Goal: Transaction & Acquisition: Purchase product/service

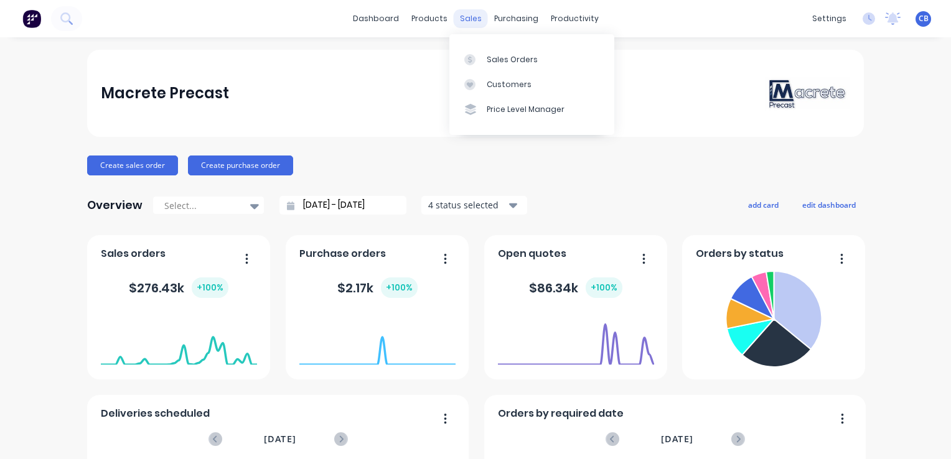
click at [469, 17] on div "sales" at bounding box center [471, 18] width 34 height 19
click at [498, 64] on div "Sales Orders" at bounding box center [512, 59] width 51 height 11
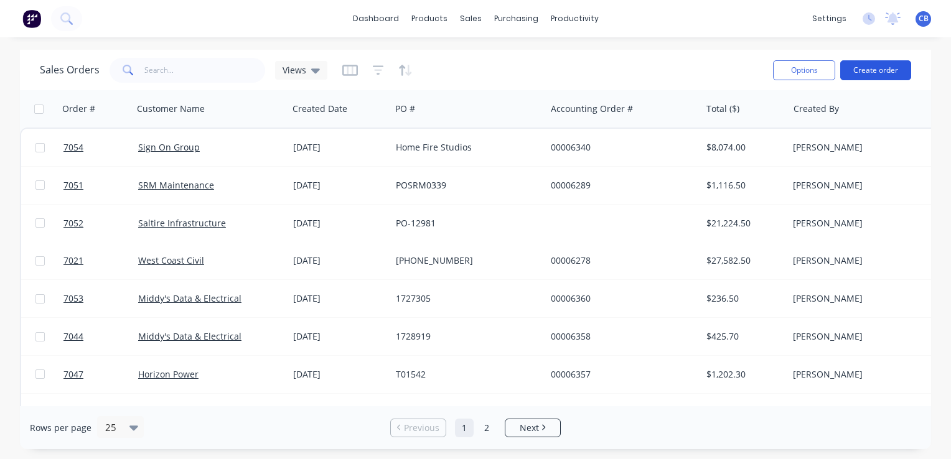
click at [886, 66] on button "Create order" at bounding box center [875, 70] width 71 height 20
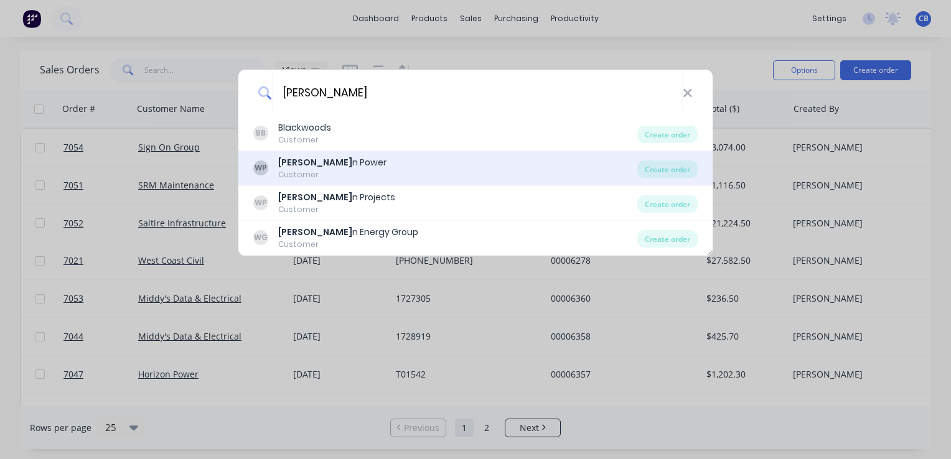
type input "wester"
click at [355, 168] on div "WP Wester n Power Customer" at bounding box center [445, 168] width 384 height 24
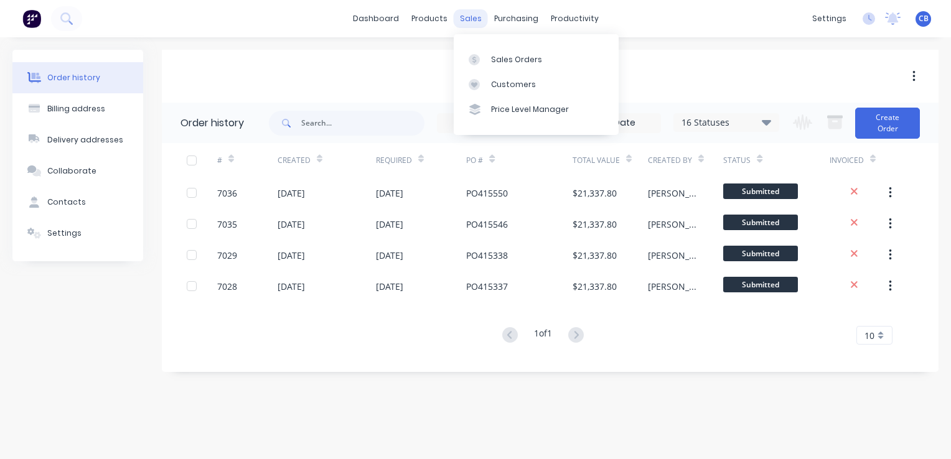
click at [471, 16] on div "sales" at bounding box center [471, 18] width 34 height 19
click at [495, 56] on div "Sales Orders" at bounding box center [516, 59] width 51 height 11
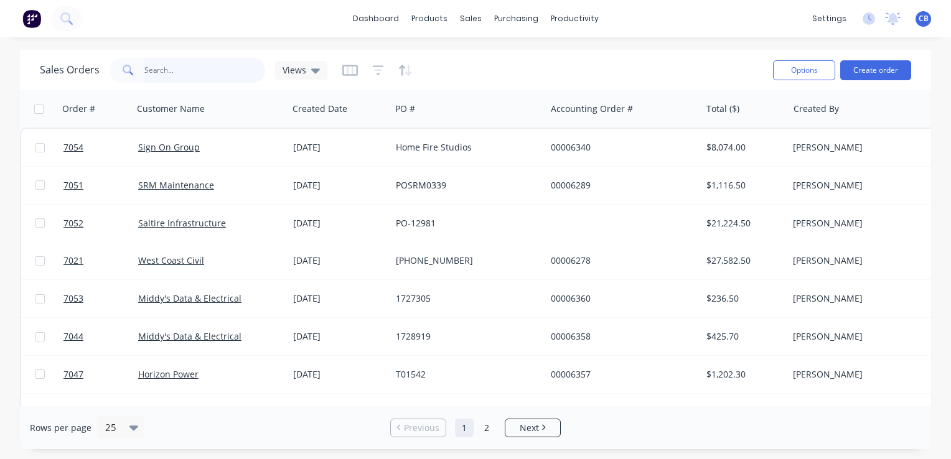
click at [184, 73] on input "text" at bounding box center [204, 70] width 121 height 25
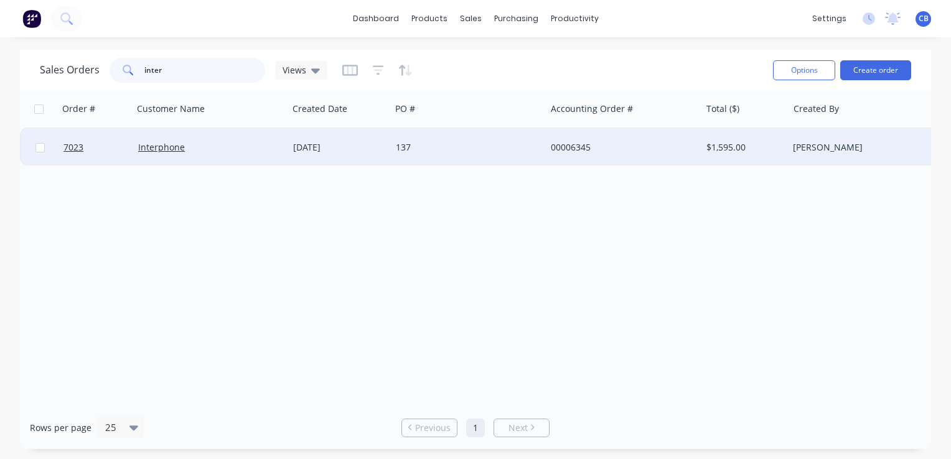
type input "inter"
click at [398, 155] on div "137" at bounding box center [468, 147] width 155 height 37
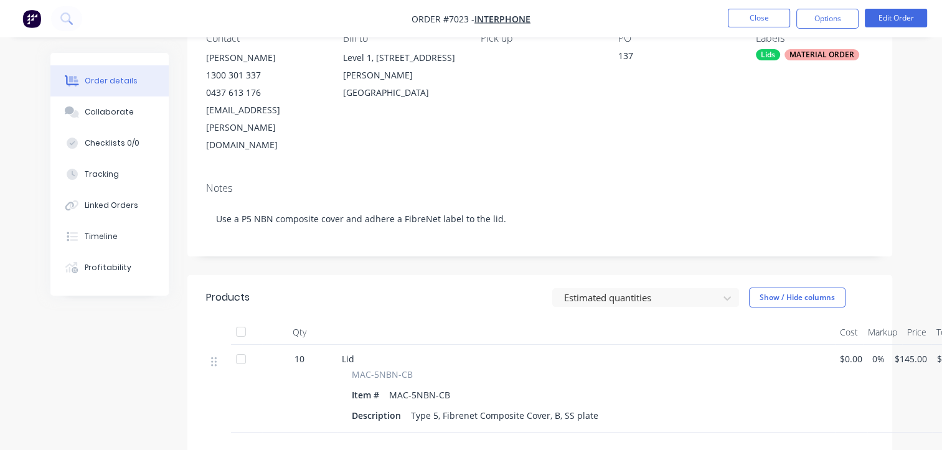
scroll to position [311, 0]
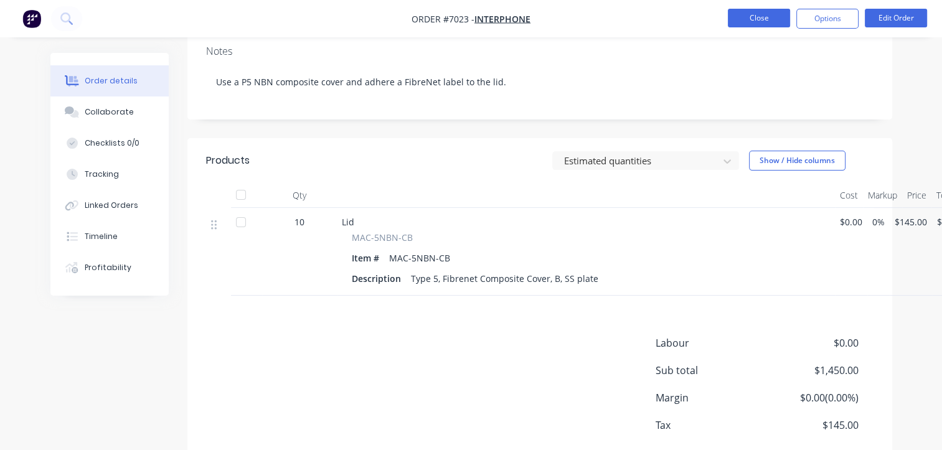
click at [744, 16] on button "Close" at bounding box center [759, 18] width 62 height 19
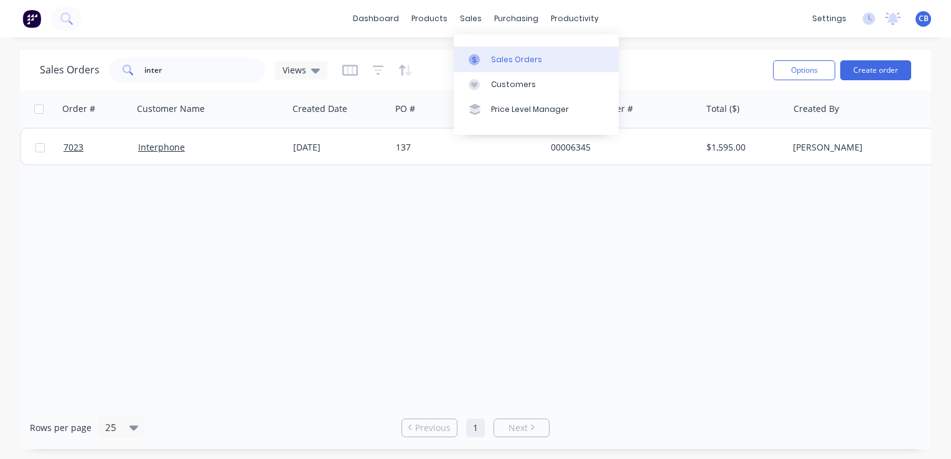
click at [525, 60] on div "Sales Orders" at bounding box center [516, 59] width 51 height 11
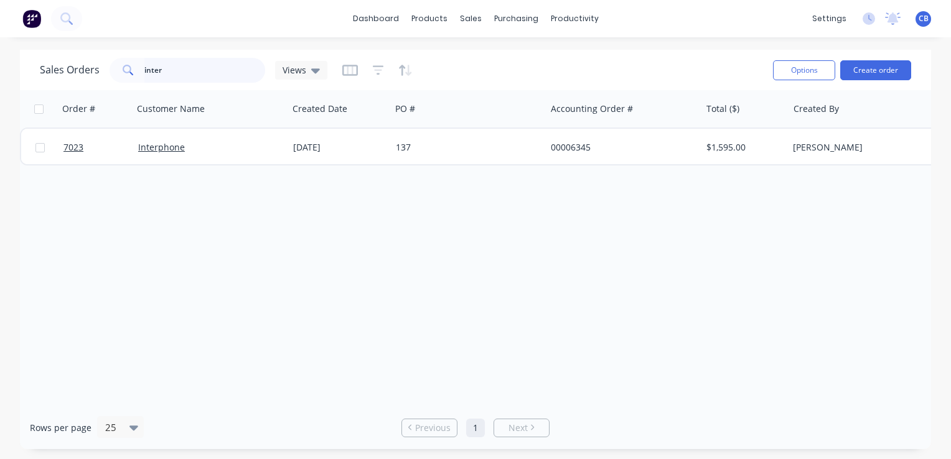
click at [171, 72] on input "inter" at bounding box center [204, 70] width 121 height 25
drag, startPoint x: 134, startPoint y: 70, endPoint x: 118, endPoint y: 67, distance: 16.5
click at [122, 69] on div "inter" at bounding box center [188, 70] width 156 height 25
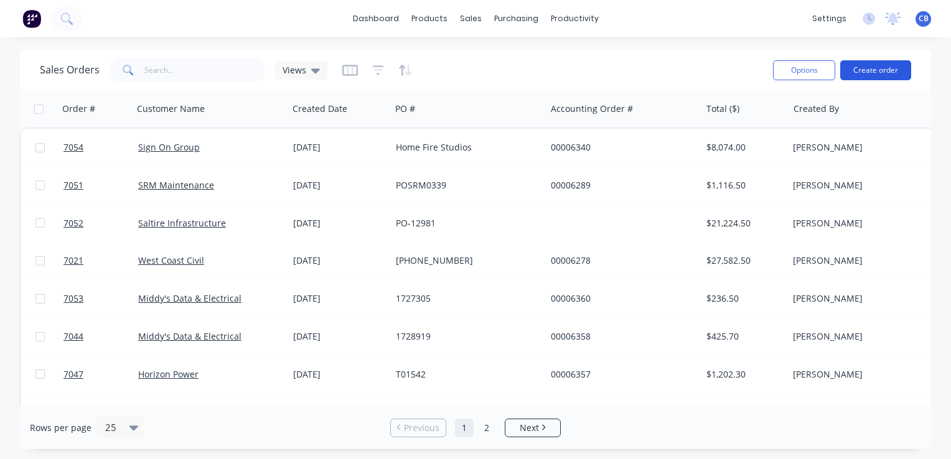
click at [871, 70] on button "Create order" at bounding box center [875, 70] width 71 height 20
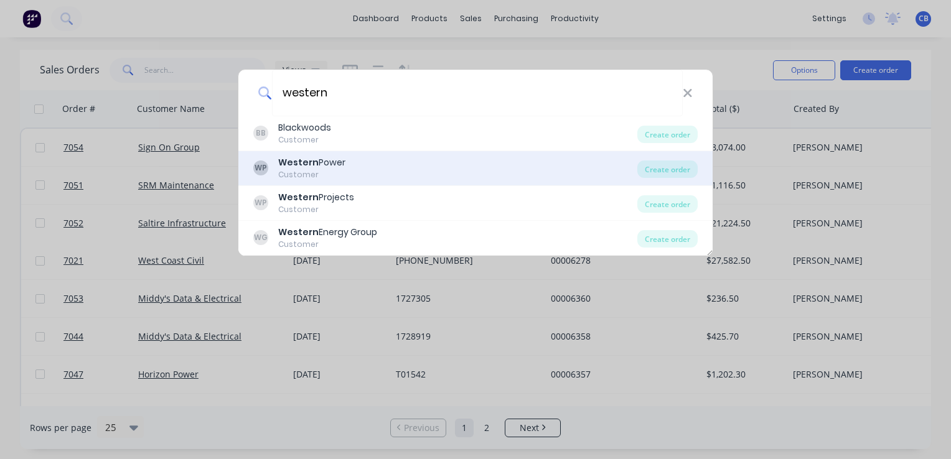
type input "western"
click at [354, 175] on div "WP Western Power Customer" at bounding box center [445, 168] width 384 height 24
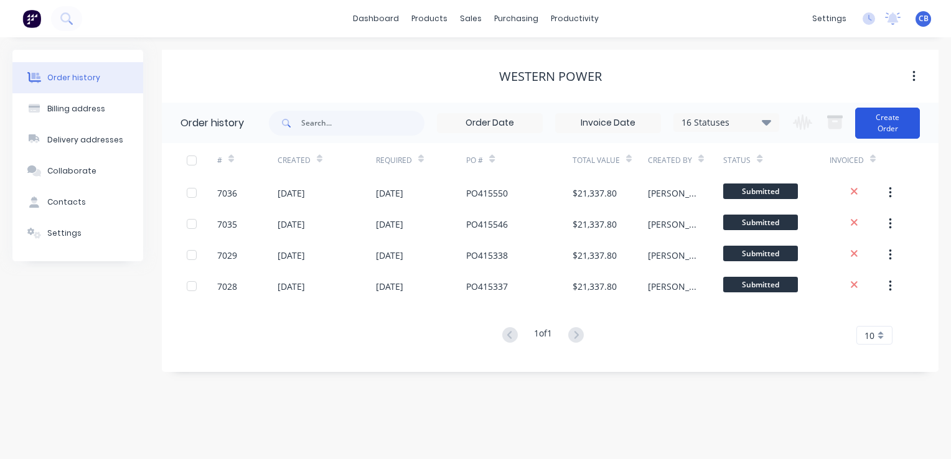
click at [886, 131] on button "Create Order" at bounding box center [887, 123] width 65 height 31
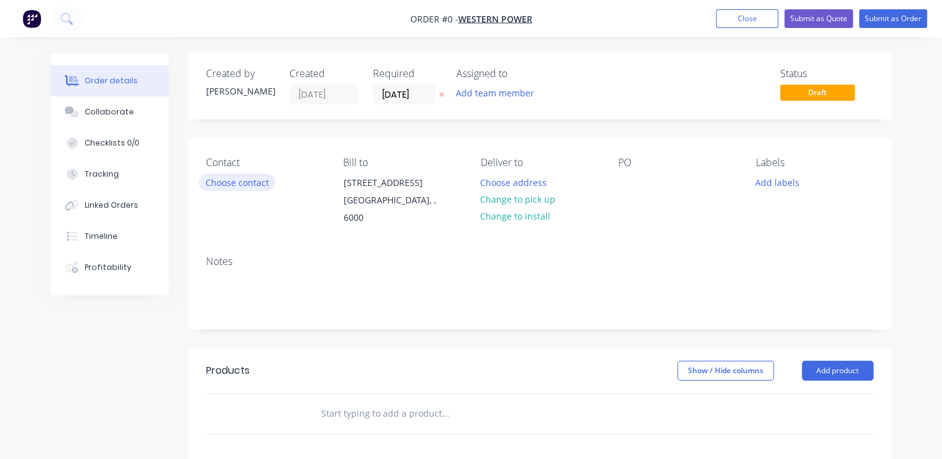
click at [238, 185] on button "Choose contact" at bounding box center [237, 182] width 77 height 17
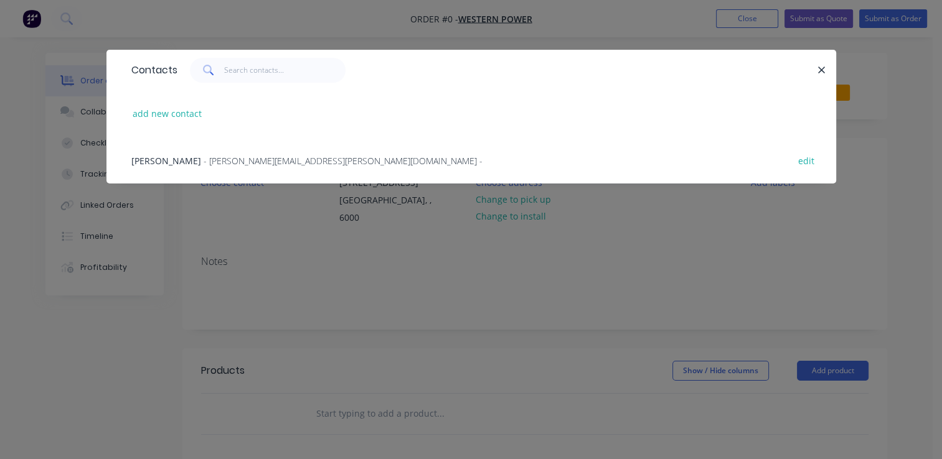
click at [204, 163] on span "- [PERSON_NAME][EMAIL_ADDRESS][PERSON_NAME][DOMAIN_NAME] -" at bounding box center [343, 161] width 279 height 12
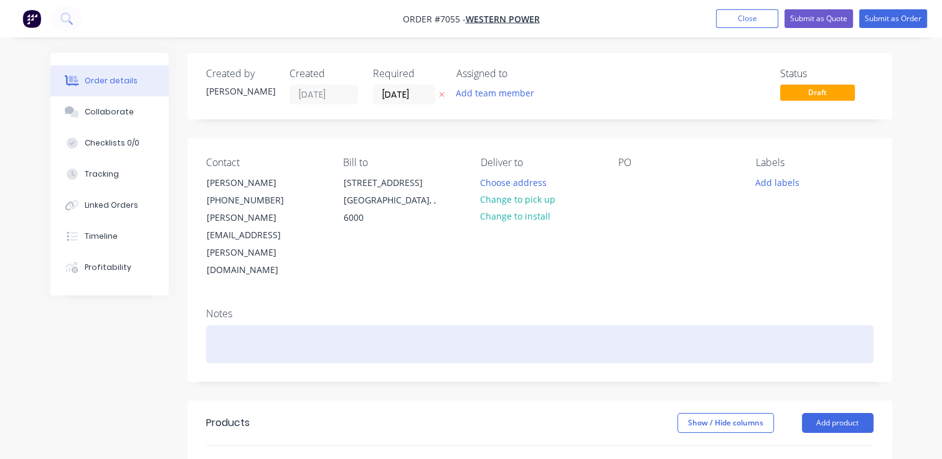
click at [228, 326] on div at bounding box center [539, 345] width 667 height 38
paste div
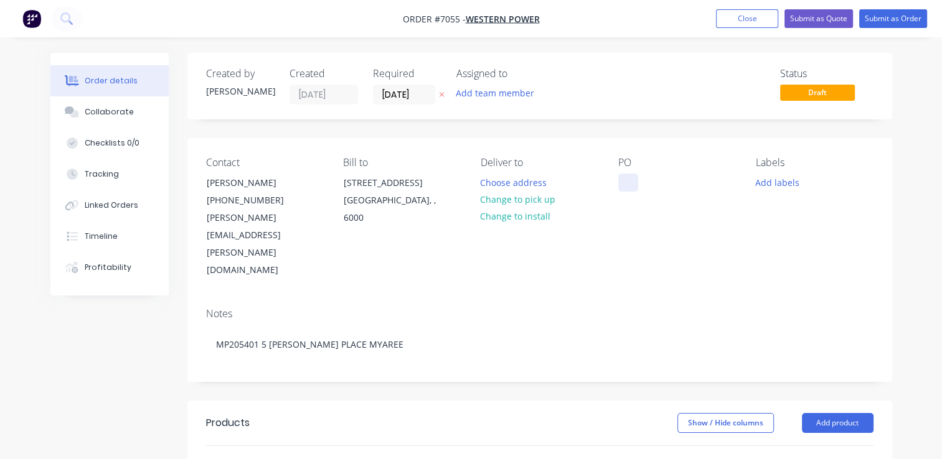
click at [624, 181] on div at bounding box center [628, 183] width 20 height 18
paste div
drag, startPoint x: 693, startPoint y: 199, endPoint x: 672, endPoint y: 184, distance: 25.9
click at [672, 184] on div "MP205401 5 [PERSON_NAME] PLACE MYAREE" at bounding box center [677, 196] width 118 height 44
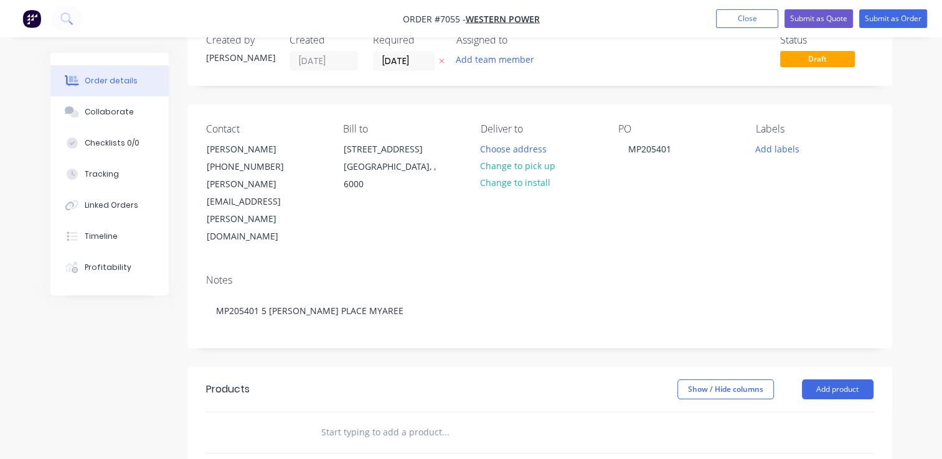
scroll to position [62, 0]
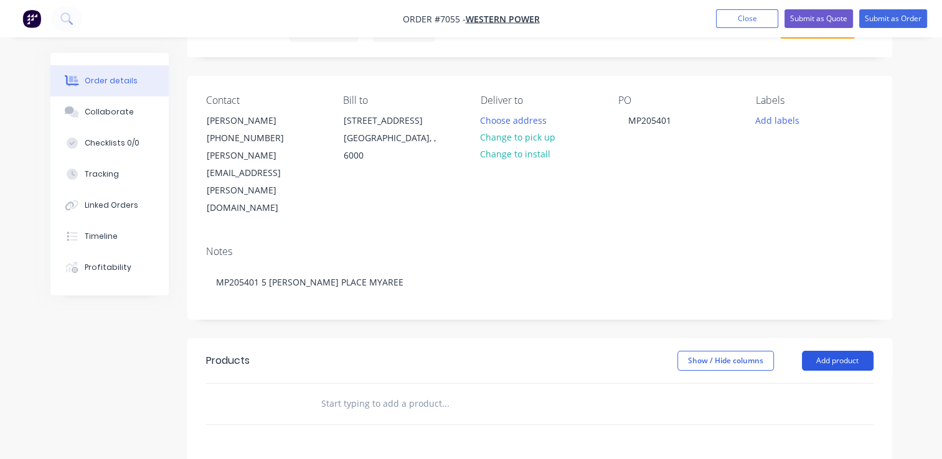
click at [839, 351] on button "Add product" at bounding box center [838, 361] width 72 height 20
click at [453, 391] on input "text" at bounding box center [445, 403] width 249 height 25
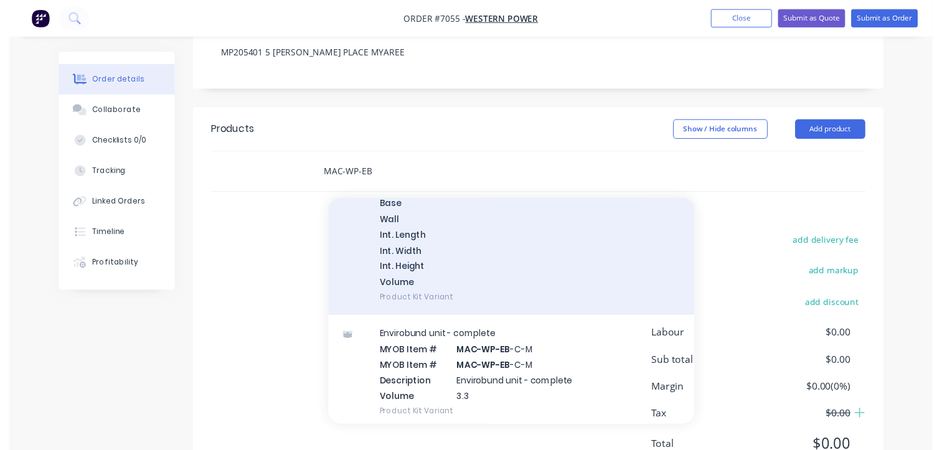
scroll to position [187, 0]
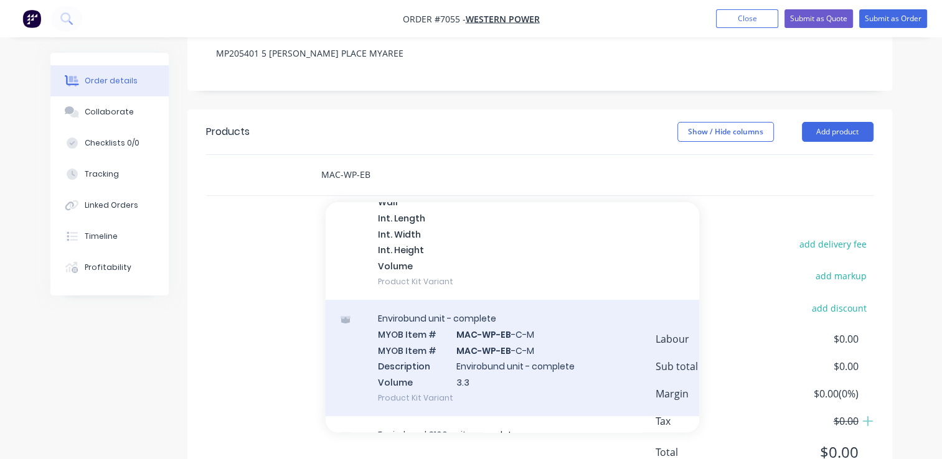
type input "MAC-WP-EB"
click at [584, 300] on div "Envirobund unit - complete MYOB Item # MAC-WP-EB -C-M MYOB Item # MAC-WP-EB -C-…" at bounding box center [512, 358] width 373 height 116
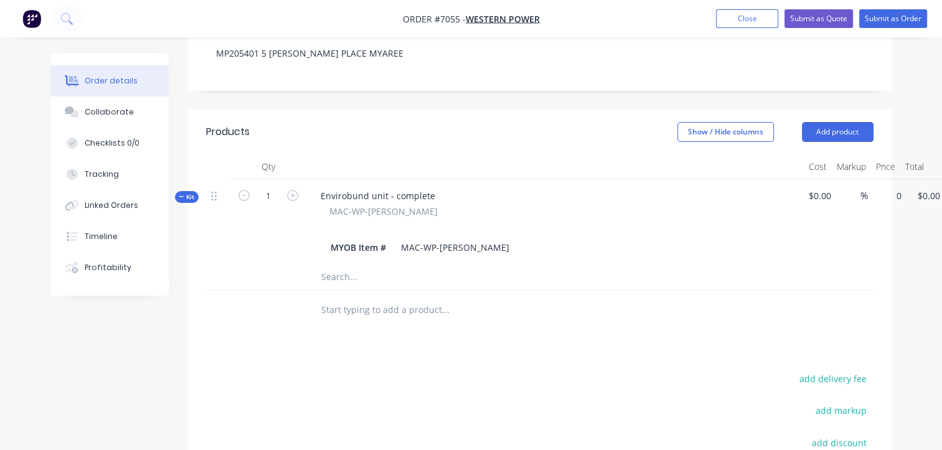
click at [889, 187] on input "0" at bounding box center [892, 196] width 29 height 18
type input "$19,398.00"
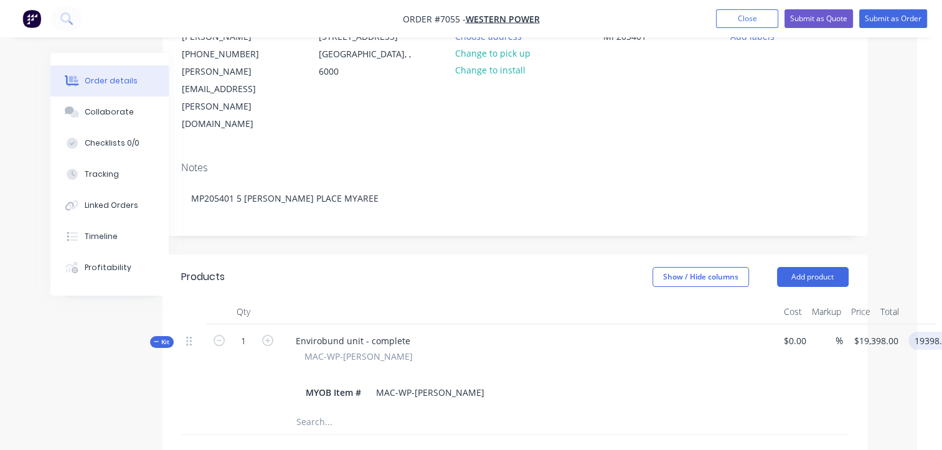
scroll to position [0, 25]
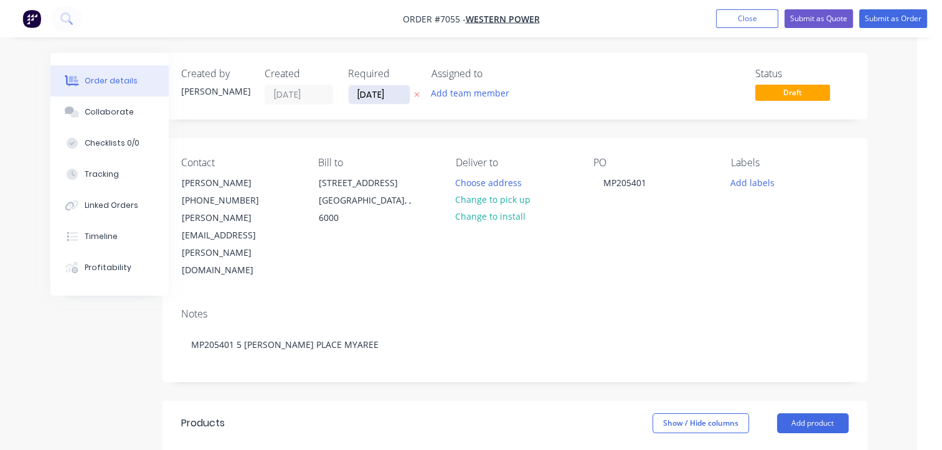
type input "$19,398.00"
click at [393, 96] on input "[DATE]" at bounding box center [379, 94] width 61 height 19
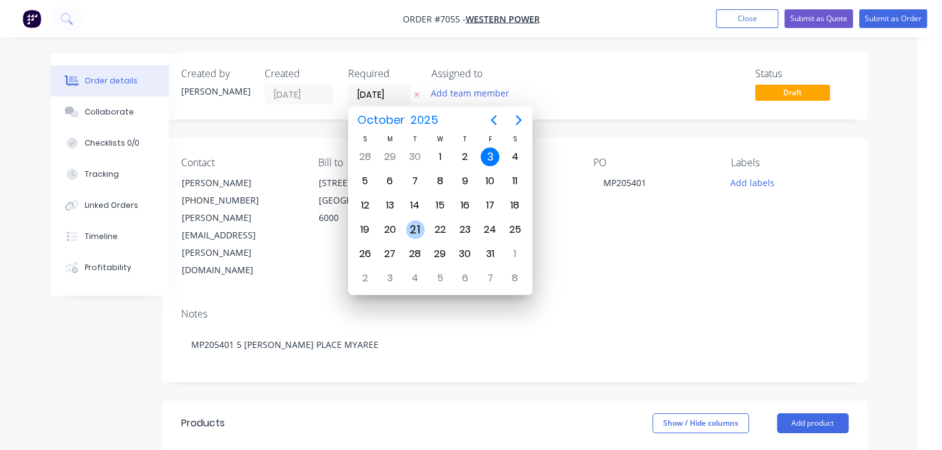
click at [420, 225] on div "21" at bounding box center [415, 229] width 19 height 19
type input "[DATE]"
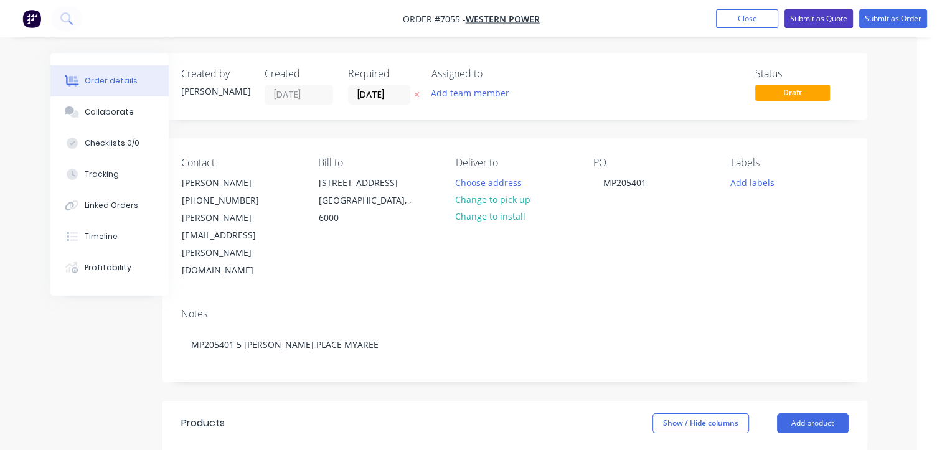
drag, startPoint x: 810, startPoint y: 21, endPoint x: 787, endPoint y: 98, distance: 81.1
click at [827, 18] on button "Submit as Quote" at bounding box center [818, 18] width 68 height 19
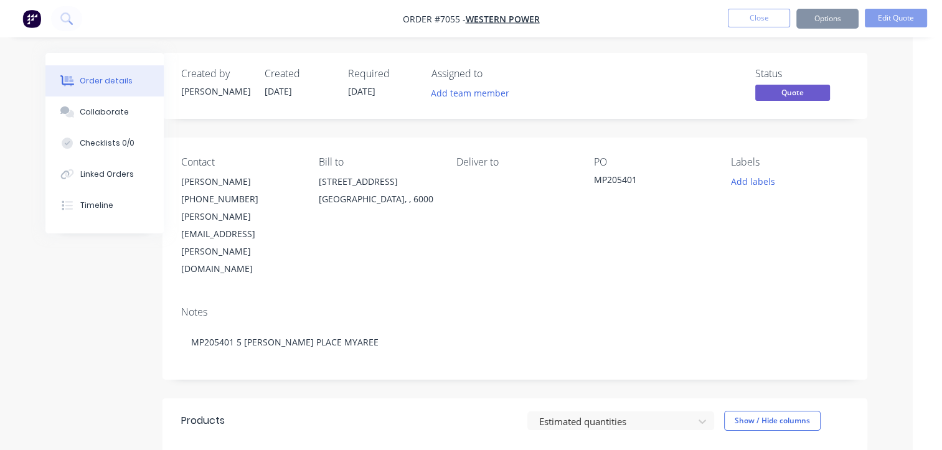
scroll to position [0, 0]
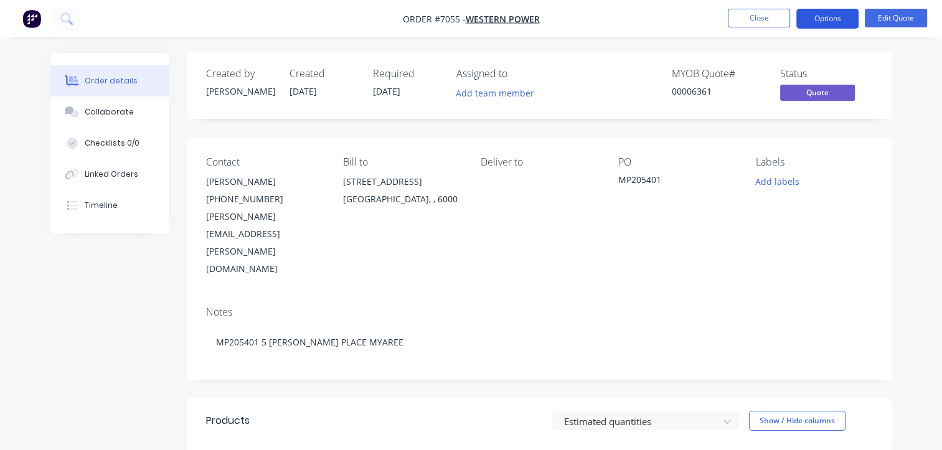
click at [841, 22] on button "Options" at bounding box center [827, 19] width 62 height 20
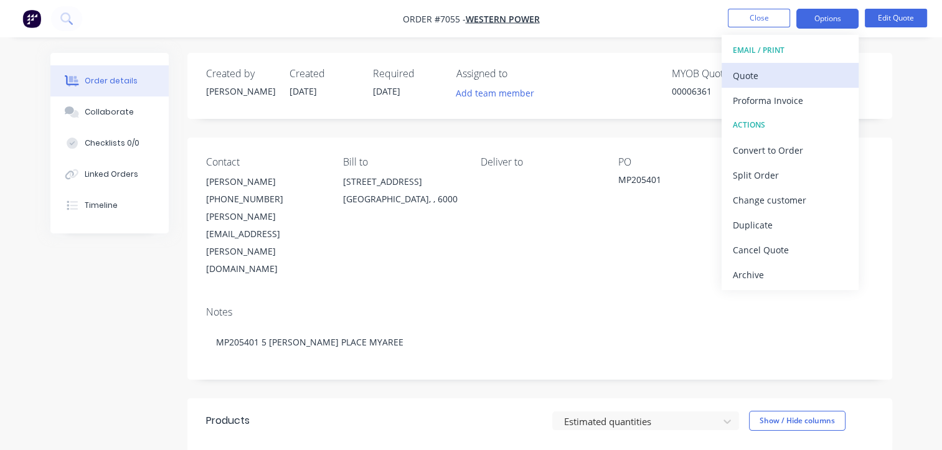
click at [805, 80] on div "Quote" at bounding box center [790, 76] width 115 height 18
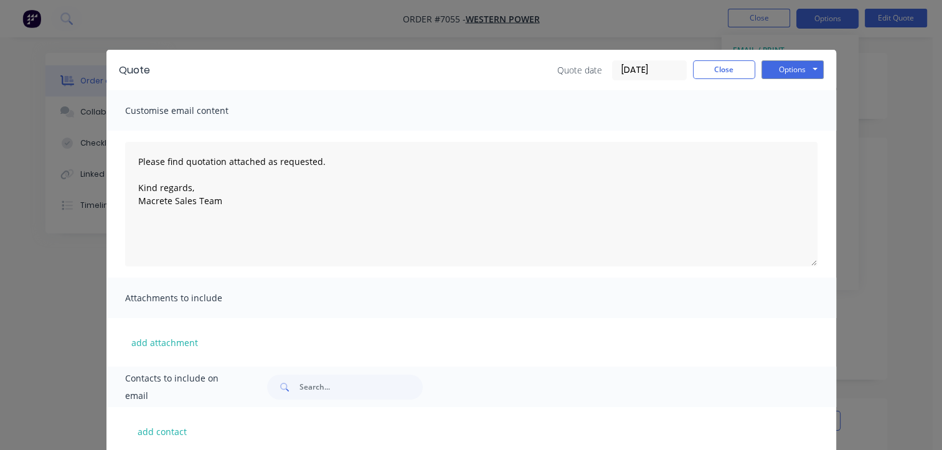
scroll to position [70, 0]
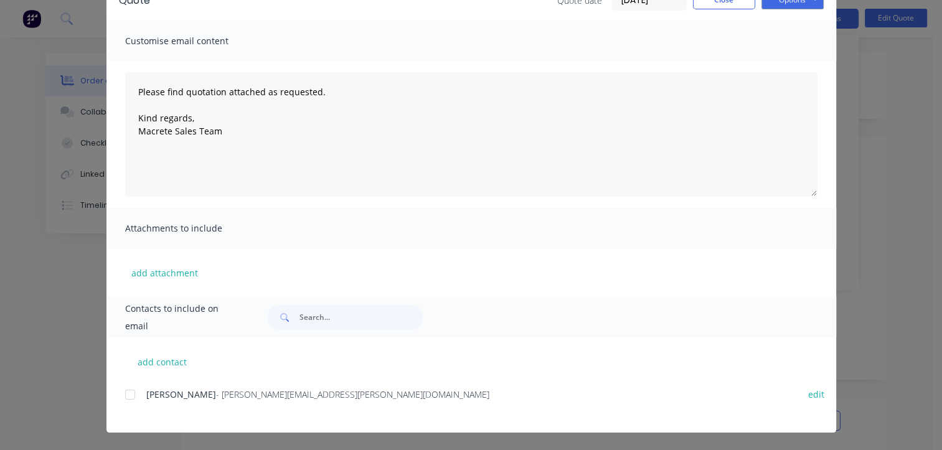
click at [122, 398] on div at bounding box center [130, 394] width 25 height 25
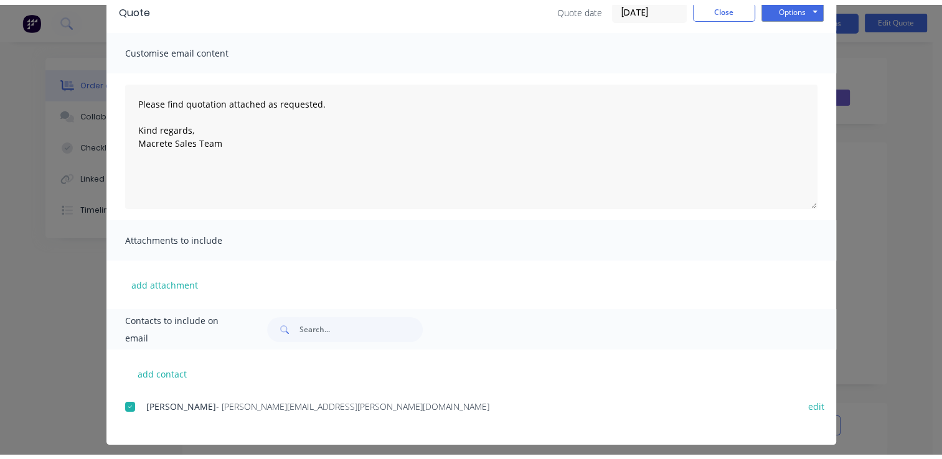
scroll to position [0, 0]
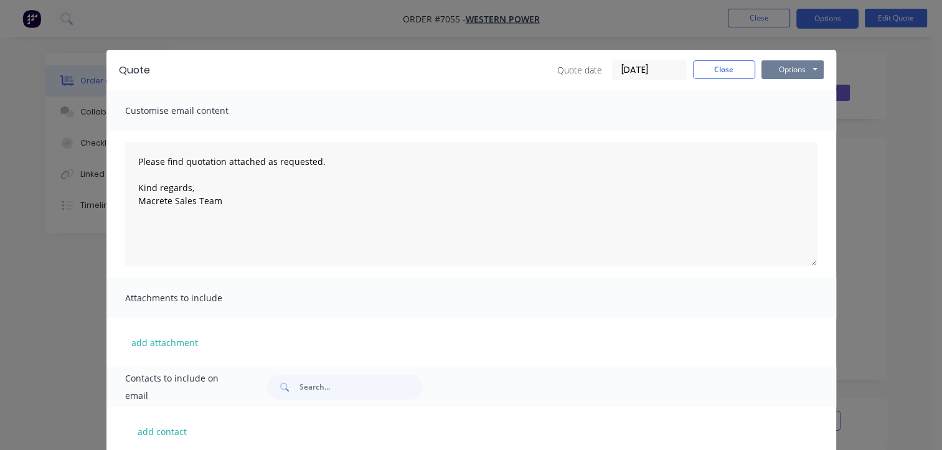
click at [795, 67] on button "Options" at bounding box center [792, 69] width 62 height 19
click at [797, 131] on button "Email" at bounding box center [801, 133] width 80 height 21
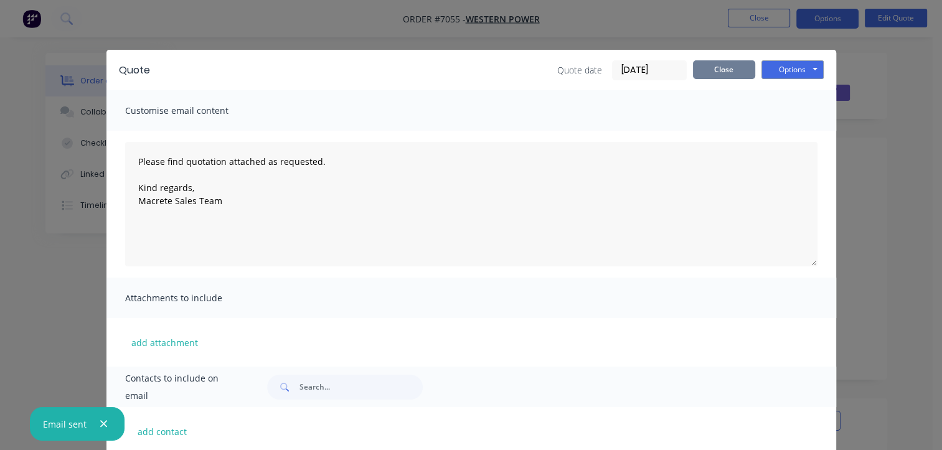
click at [721, 71] on button "Close" at bounding box center [724, 69] width 62 height 19
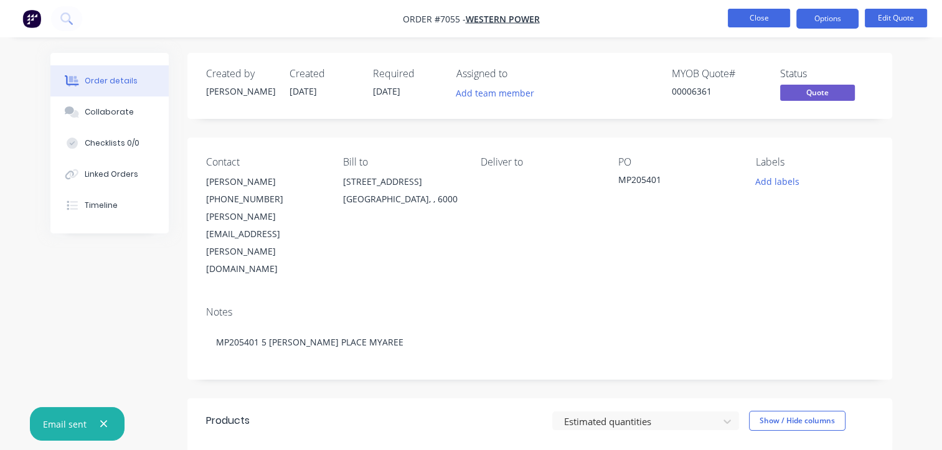
click at [749, 17] on button "Close" at bounding box center [759, 18] width 62 height 19
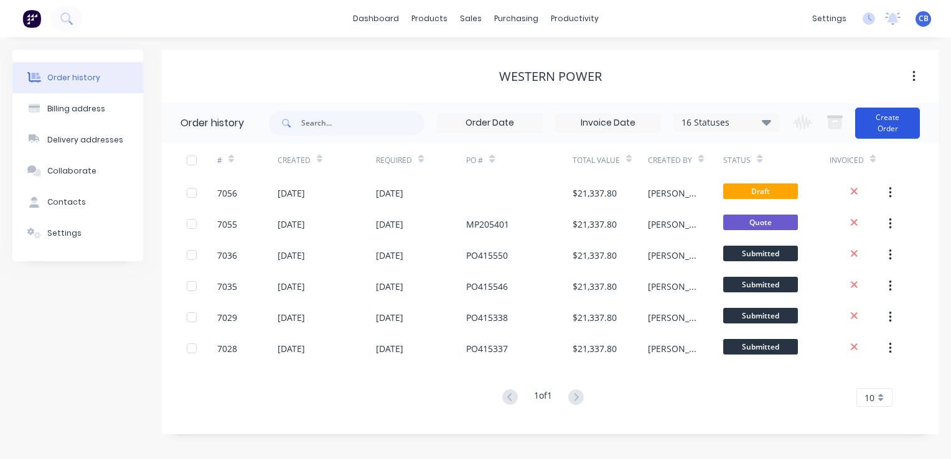
click at [889, 123] on button "Create Order" at bounding box center [887, 123] width 65 height 31
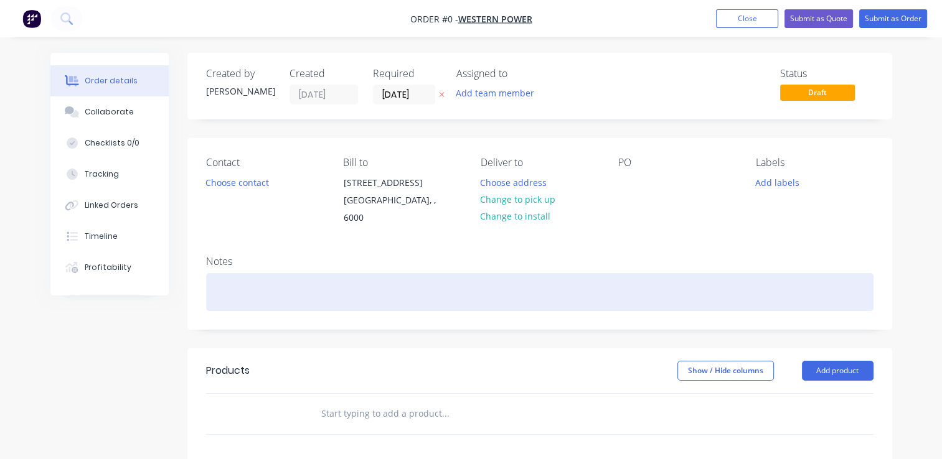
click at [312, 293] on div at bounding box center [539, 292] width 667 height 38
paste div
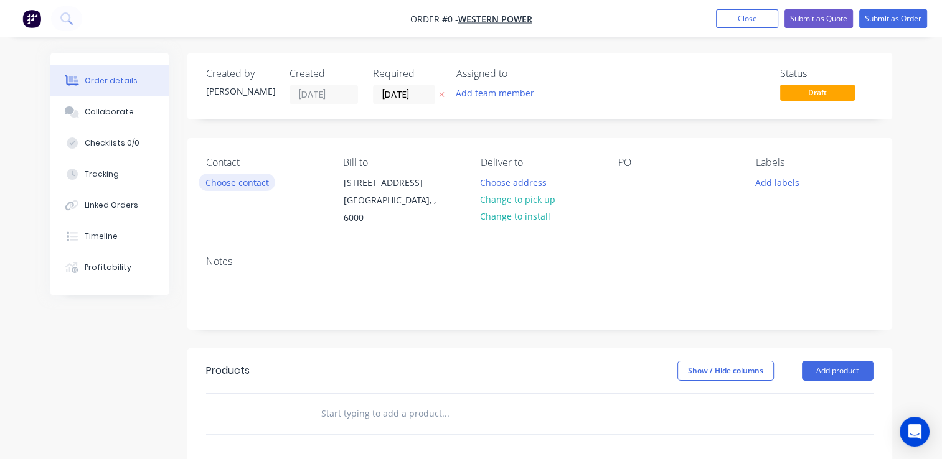
click at [233, 183] on button "Choose contact" at bounding box center [237, 182] width 77 height 17
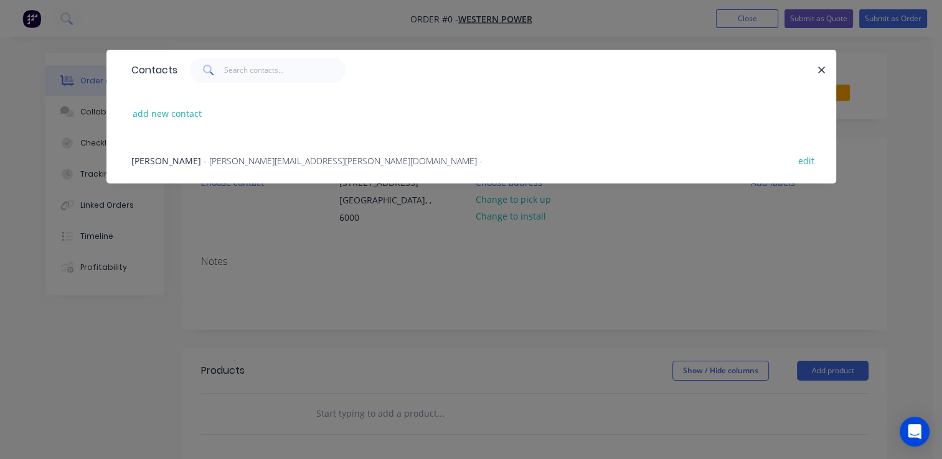
click at [159, 163] on span "[PERSON_NAME]" at bounding box center [166, 161] width 70 height 12
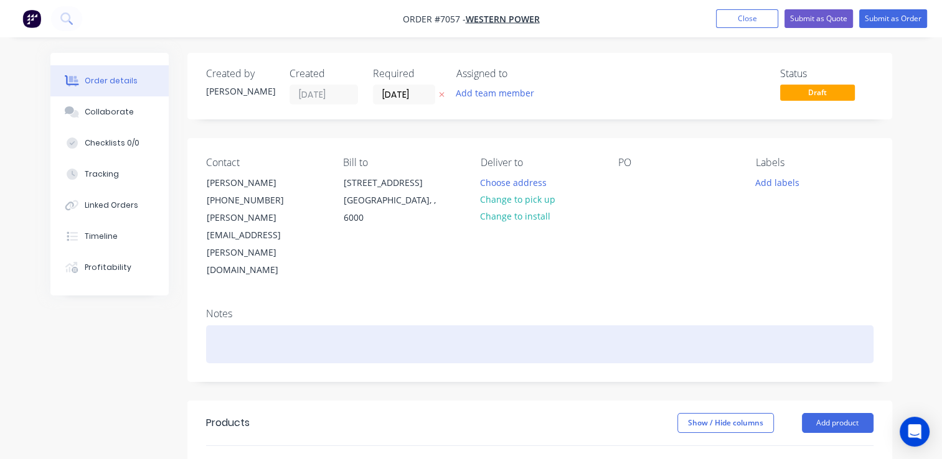
click at [311, 326] on div at bounding box center [539, 345] width 667 height 38
paste div
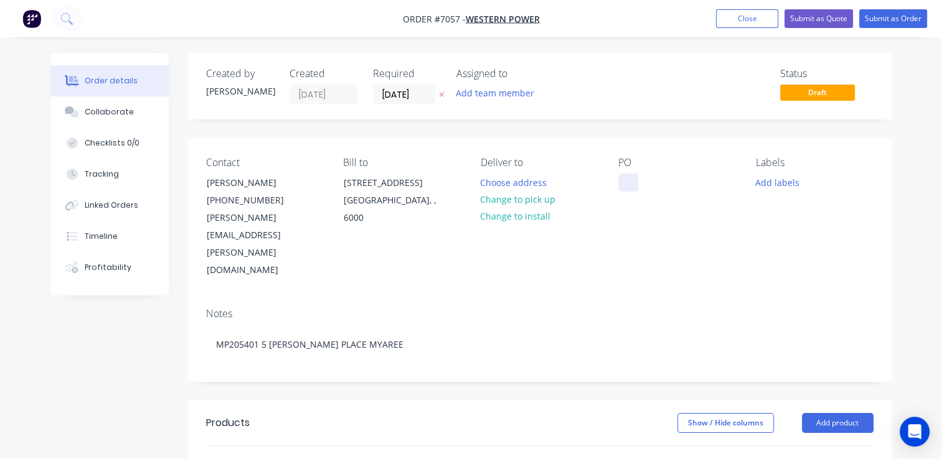
click at [632, 182] on div at bounding box center [628, 183] width 20 height 18
paste div
drag, startPoint x: 691, startPoint y: 197, endPoint x: 668, endPoint y: 185, distance: 25.9
click at [668, 185] on div "MP205401 5 [PERSON_NAME] PLACE MYAREE" at bounding box center [677, 196] width 118 height 44
drag, startPoint x: 441, startPoint y: 421, endPoint x: 450, endPoint y: 421, distance: 8.7
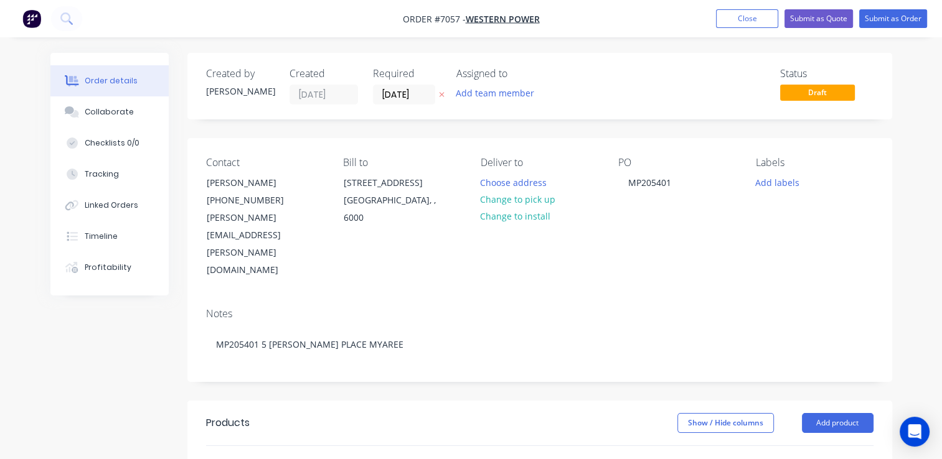
click at [443, 454] on input "text" at bounding box center [445, 466] width 249 height 25
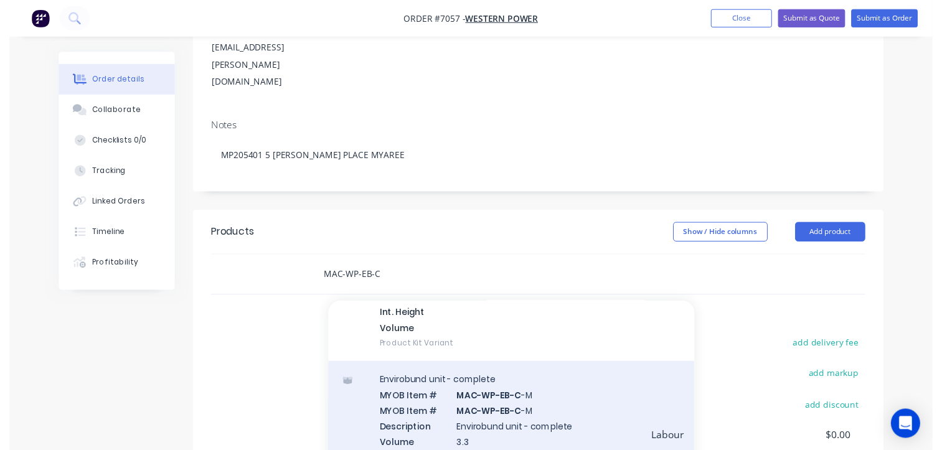
scroll to position [274, 0]
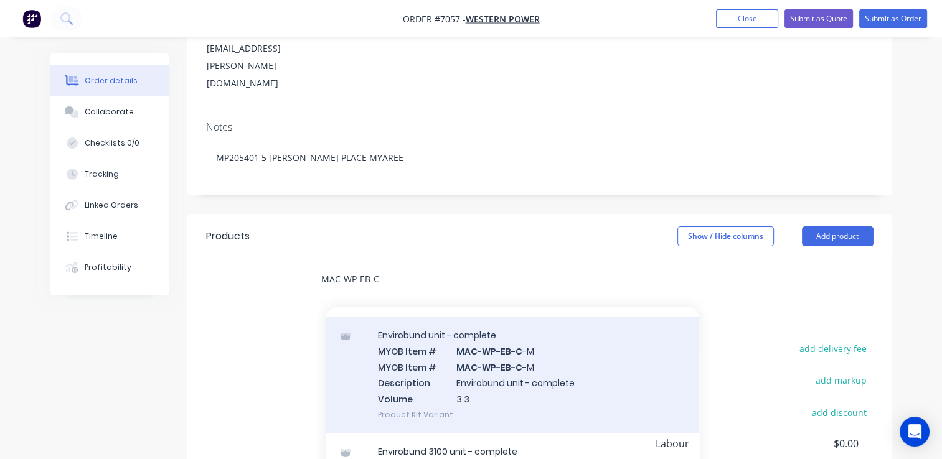
type input "MAC-WP-EB-C"
click at [518, 342] on div "Envirobund unit - complete MYOB Item # MAC-WP-EB-C -M MYOB Item # MAC-WP-EB-C -…" at bounding box center [512, 375] width 373 height 116
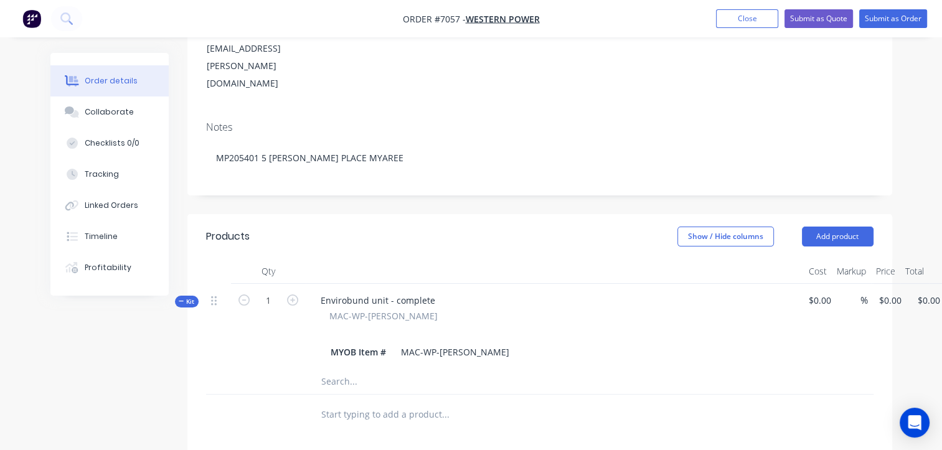
scroll to position [187, 34]
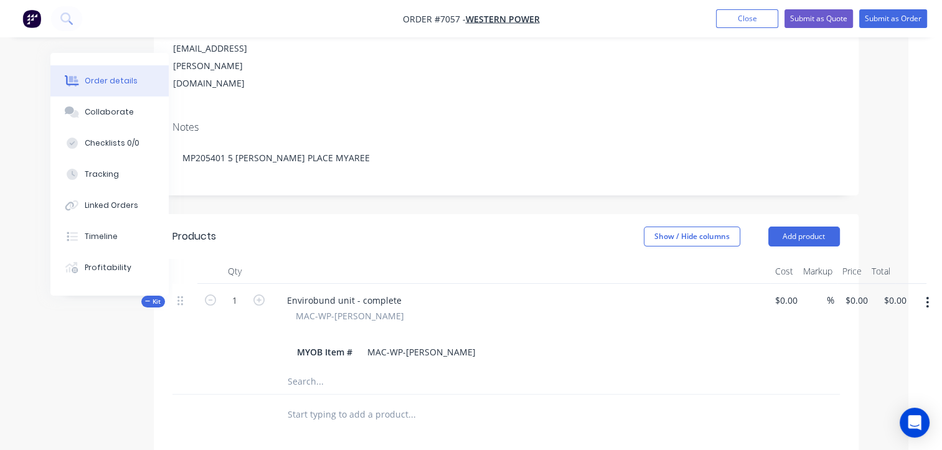
click at [922, 291] on button "button" at bounding box center [926, 302] width 29 height 22
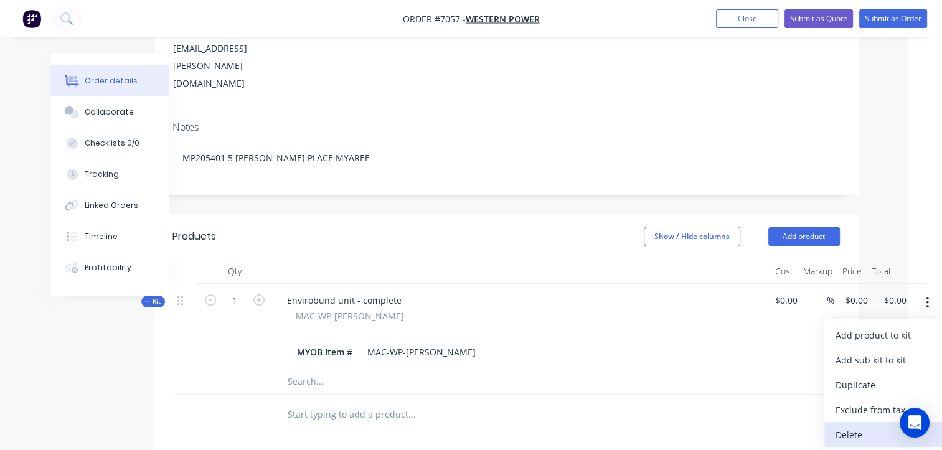
click at [865, 426] on div "Delete" at bounding box center [883, 435] width 96 height 18
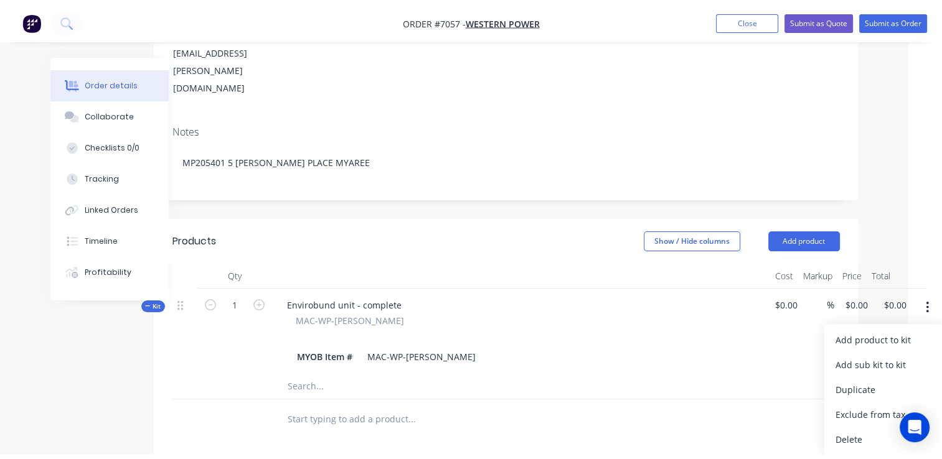
scroll to position [187, 0]
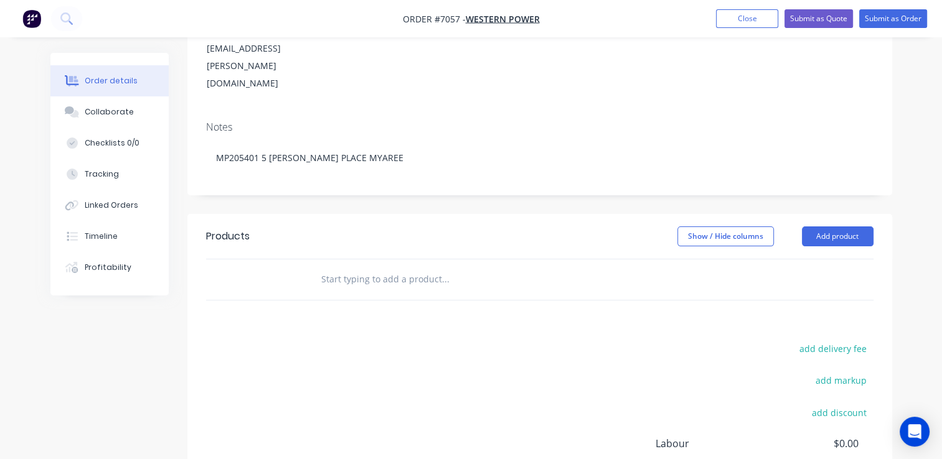
click at [393, 267] on input "text" at bounding box center [445, 279] width 249 height 25
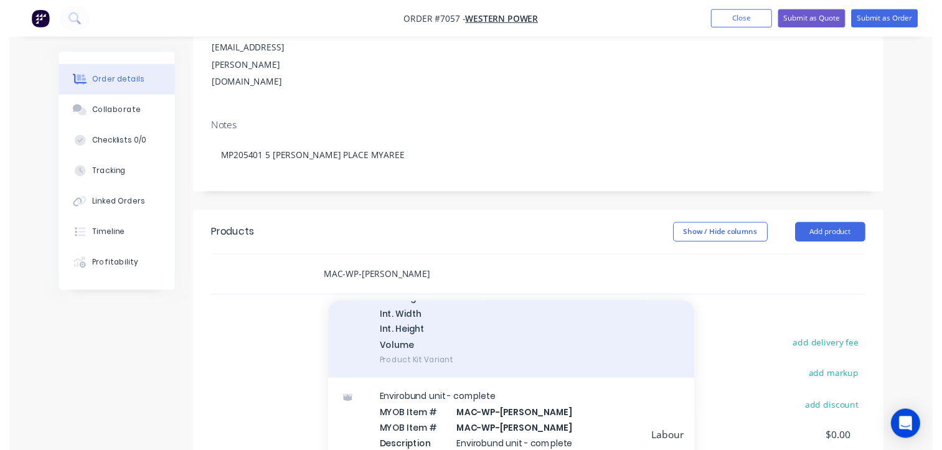
scroll to position [222, 0]
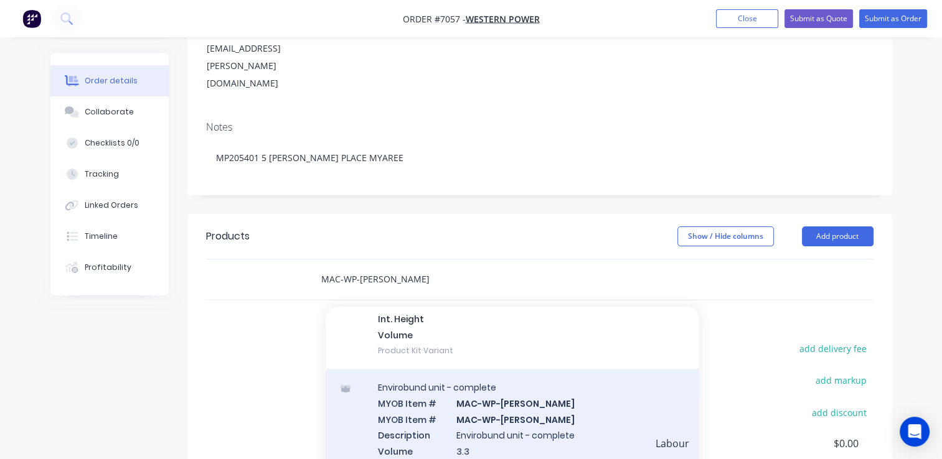
type input "MAC-WP-[PERSON_NAME]"
click at [590, 369] on div "Envirobund unit - complete MYOB Item # MAC-WP-[PERSON_NAME] MYOB Item # MAC-WP-…" at bounding box center [512, 427] width 373 height 116
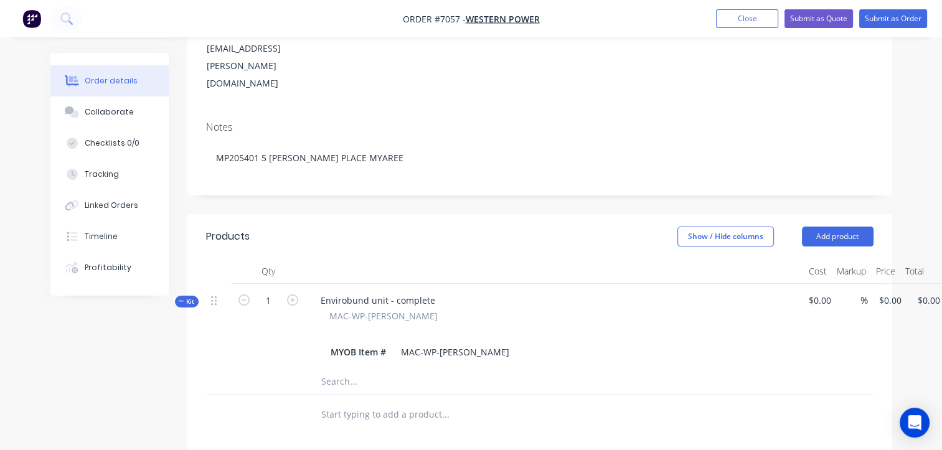
scroll to position [187, 34]
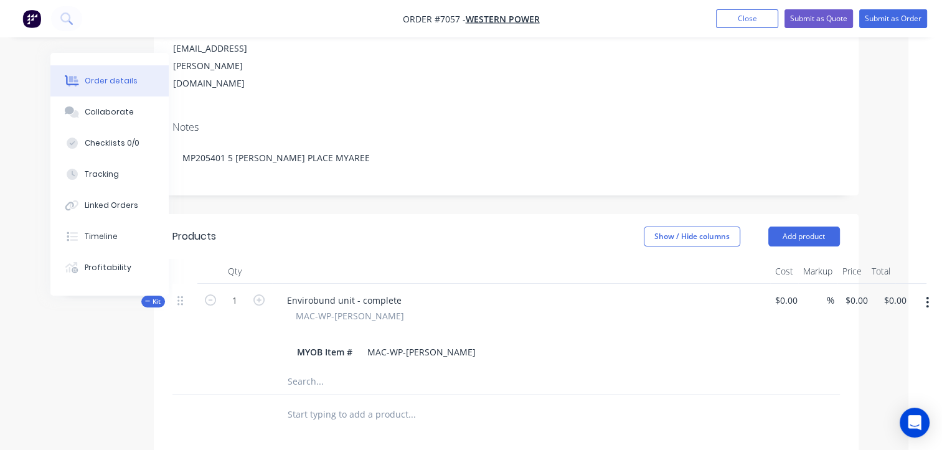
click at [930, 291] on button "button" at bounding box center [926, 302] width 29 height 22
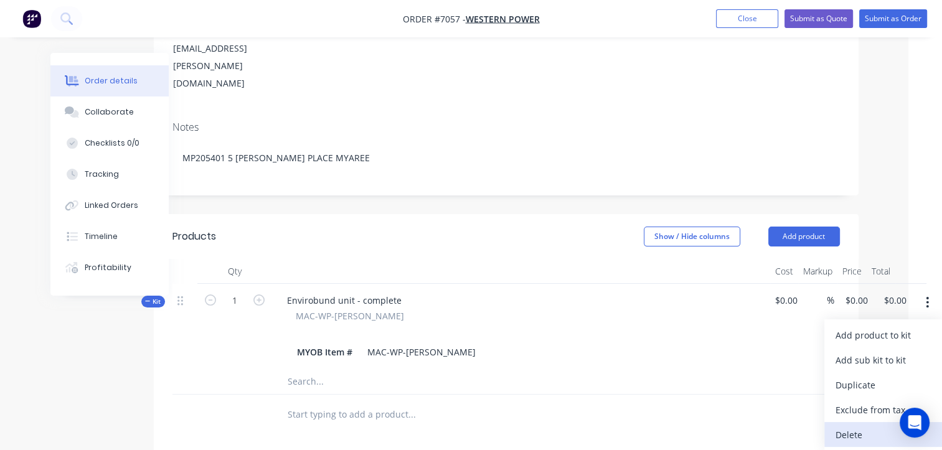
click at [870, 426] on div "Delete" at bounding box center [883, 435] width 96 height 18
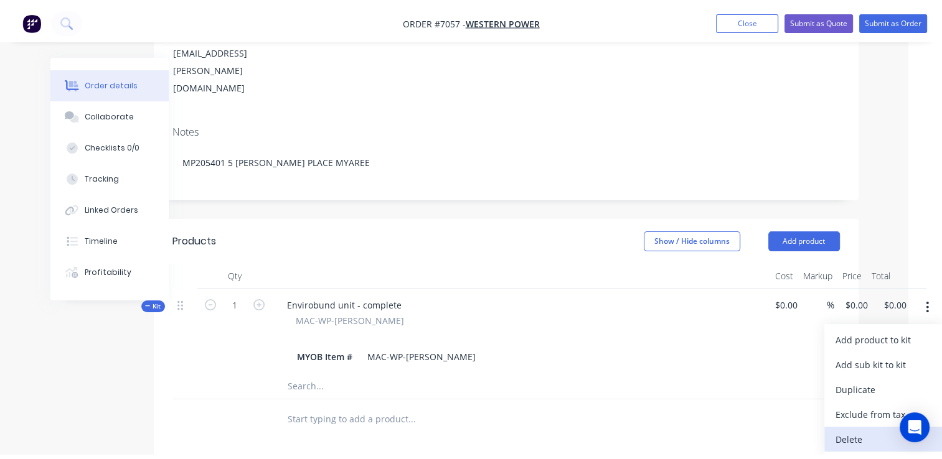
scroll to position [187, 0]
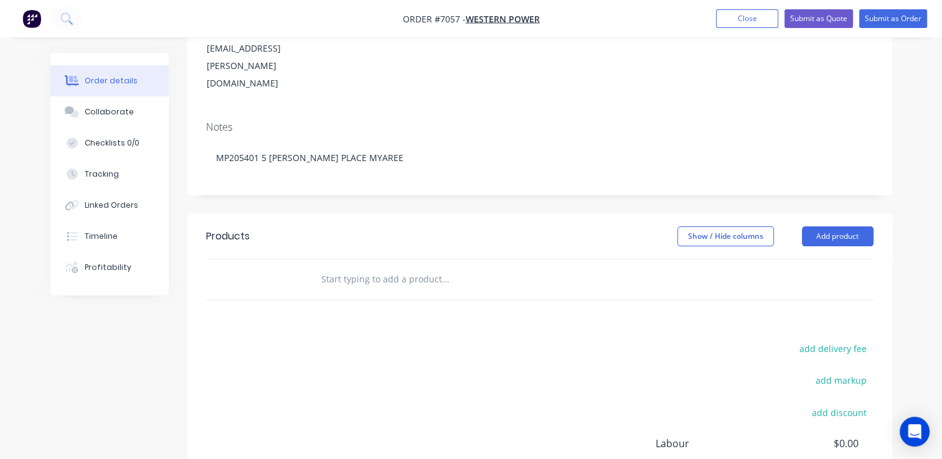
click at [543, 267] on input "text" at bounding box center [445, 279] width 249 height 25
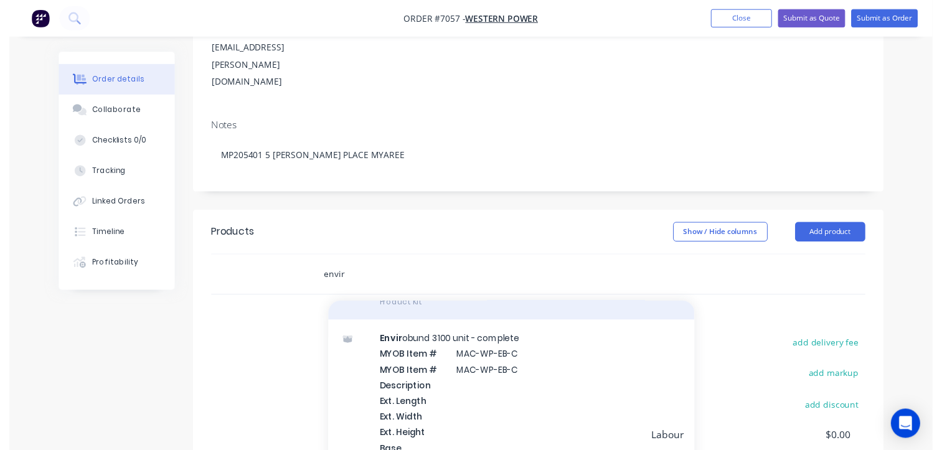
scroll to position [0, 0]
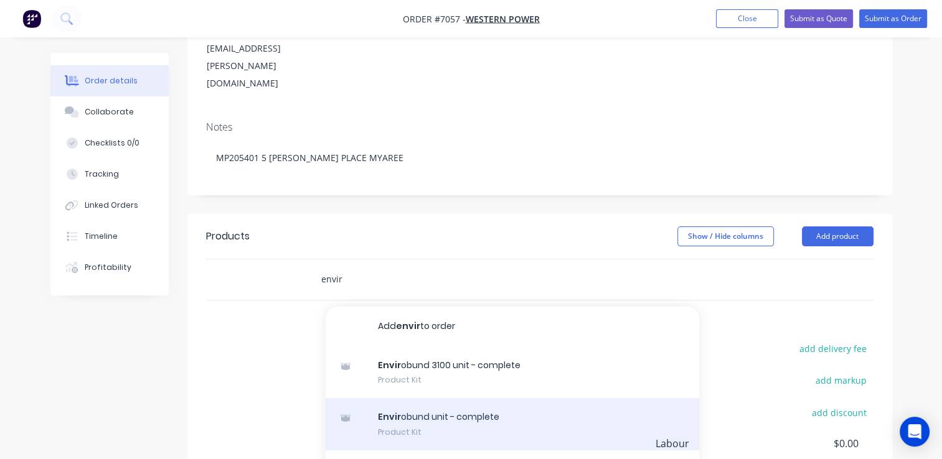
type input "envir"
click at [484, 398] on div "Envir obund unit - complete Product Kit" at bounding box center [512, 424] width 373 height 52
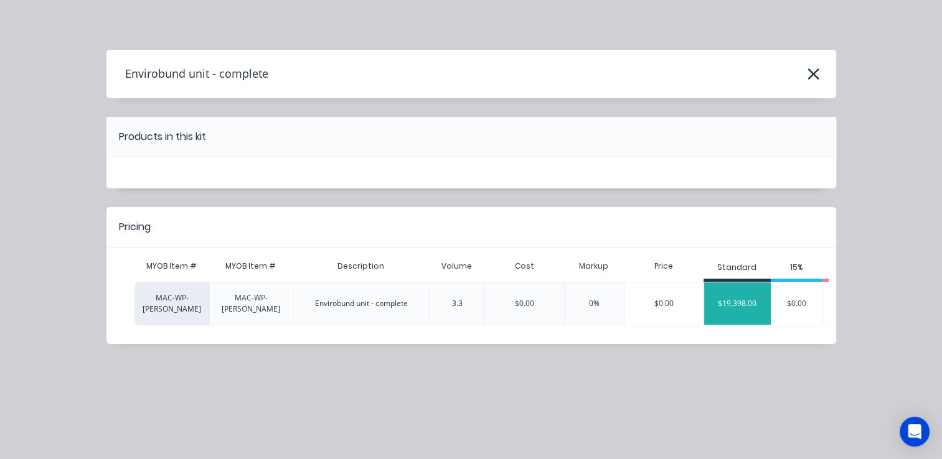
click at [744, 305] on div "$19,398.00" at bounding box center [737, 303] width 67 height 31
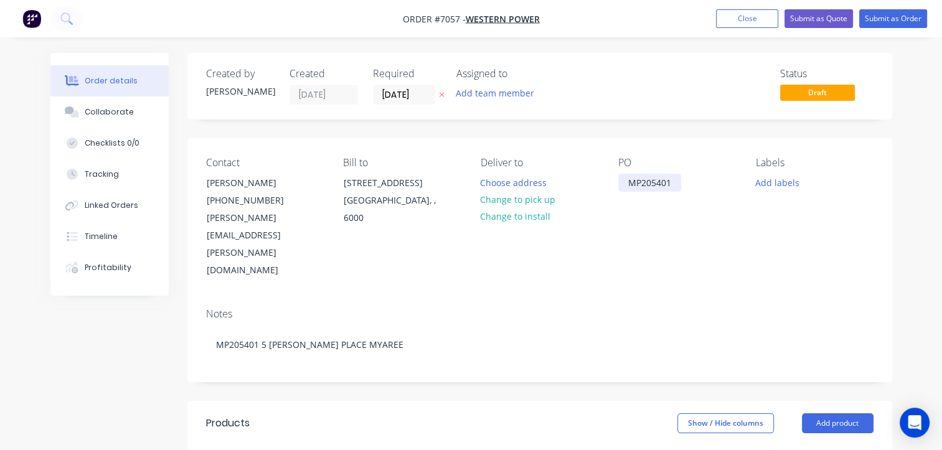
click at [675, 182] on div "MP205401" at bounding box center [649, 183] width 63 height 18
click at [421, 94] on input "[DATE]" at bounding box center [403, 94] width 61 height 19
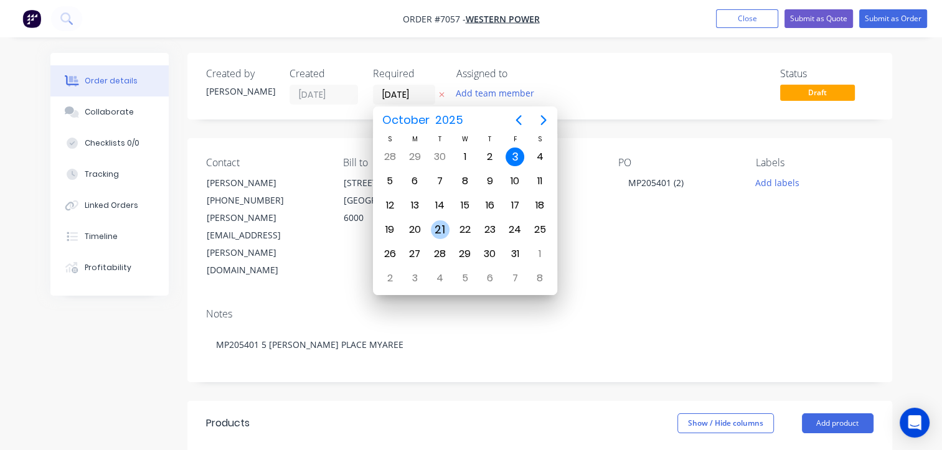
click at [439, 230] on div "21" at bounding box center [440, 229] width 19 height 19
type input "[DATE]"
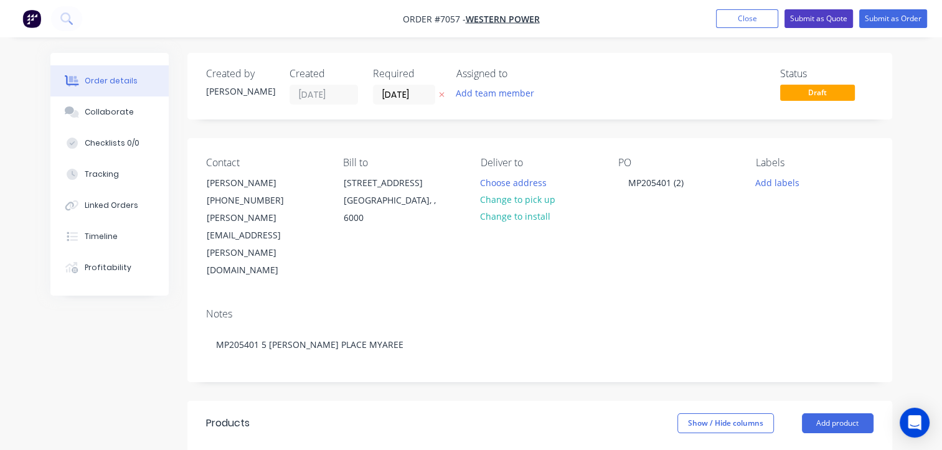
click at [815, 14] on button "Submit as Quote" at bounding box center [818, 18] width 68 height 19
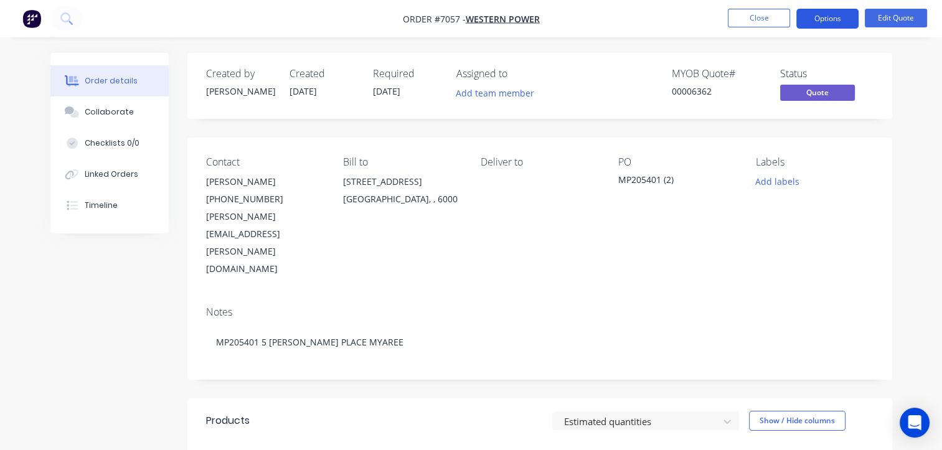
click at [810, 16] on button "Options" at bounding box center [827, 19] width 62 height 20
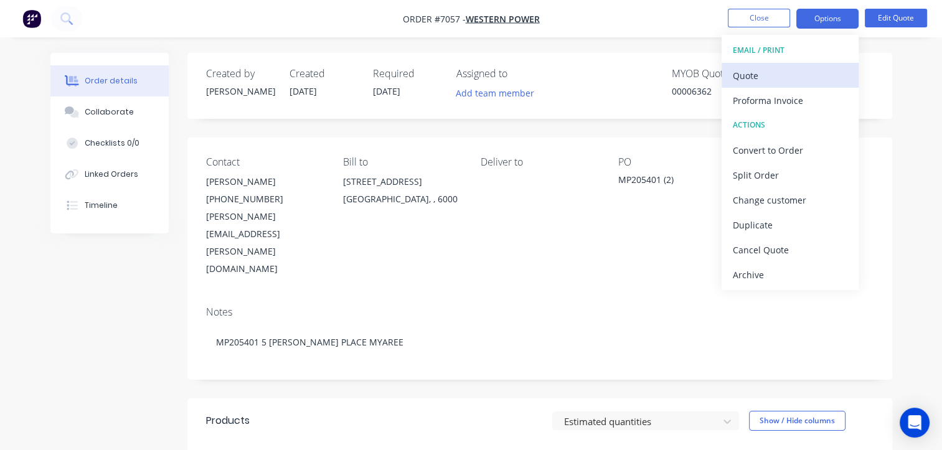
click at [781, 74] on div "Quote" at bounding box center [790, 76] width 115 height 18
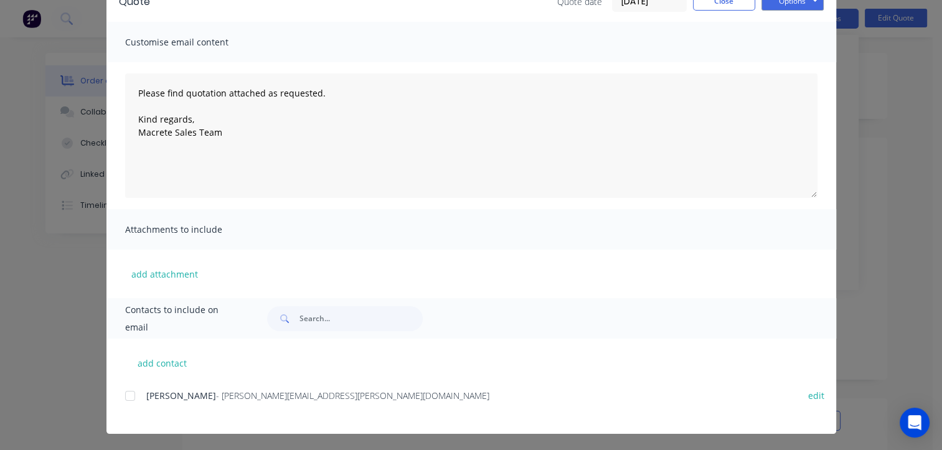
scroll to position [70, 0]
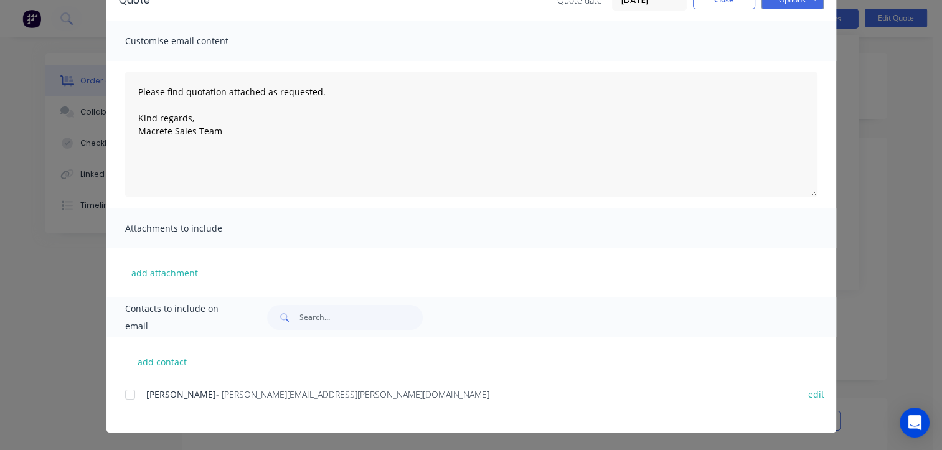
click at [123, 388] on div at bounding box center [130, 394] width 25 height 25
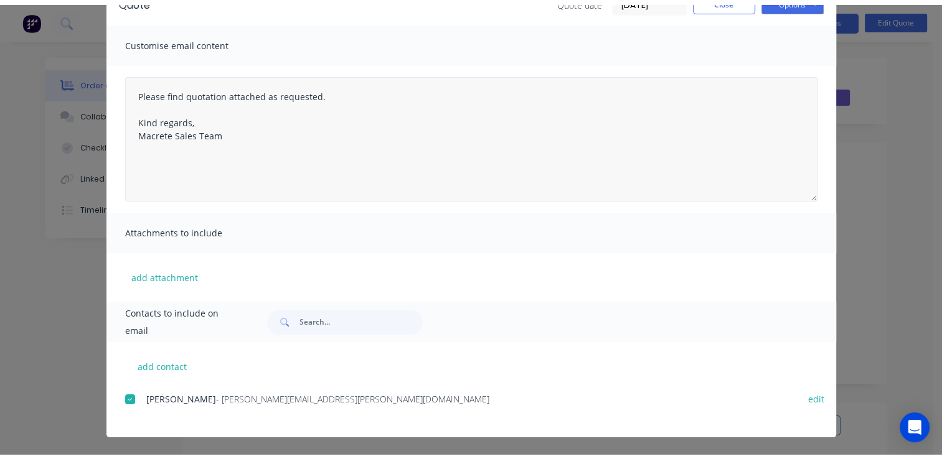
scroll to position [0, 0]
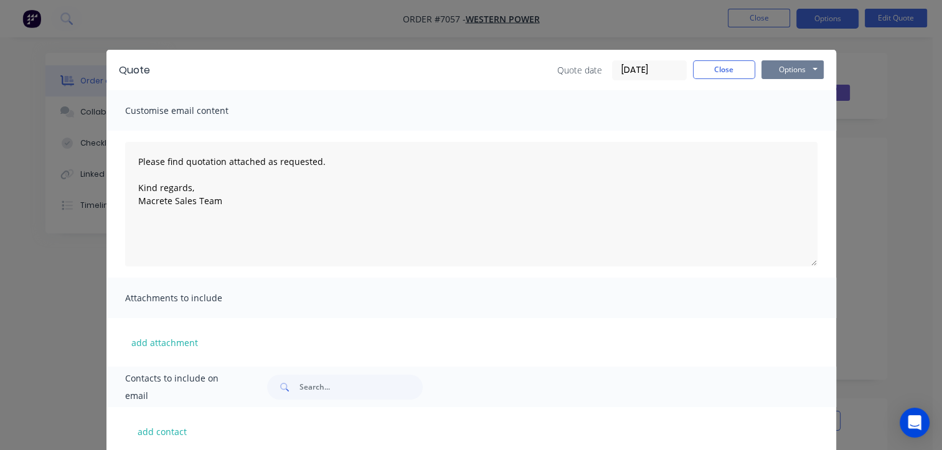
click at [795, 68] on button "Options" at bounding box center [792, 69] width 62 height 19
click at [793, 133] on button "Email" at bounding box center [801, 133] width 80 height 21
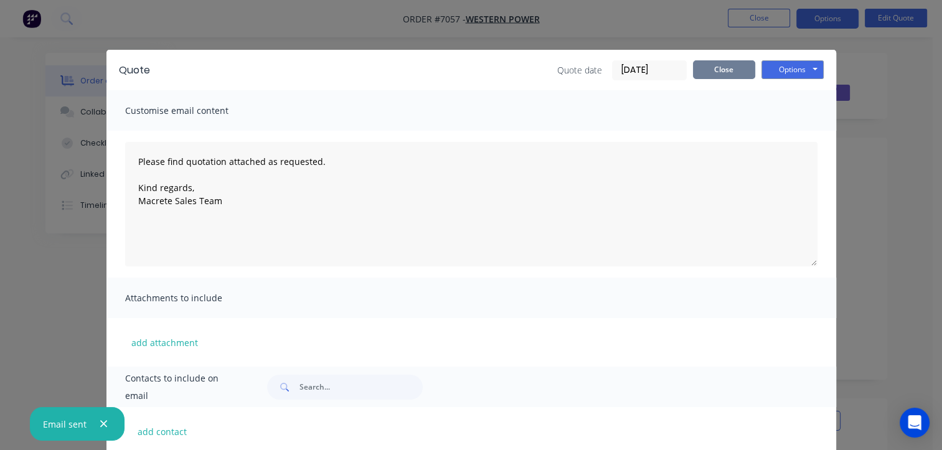
click at [696, 71] on button "Close" at bounding box center [724, 69] width 62 height 19
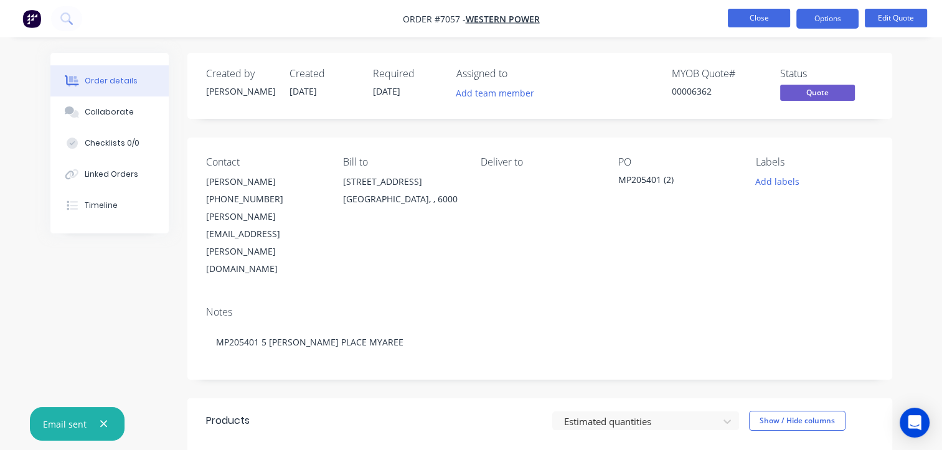
click at [757, 19] on button "Close" at bounding box center [759, 18] width 62 height 19
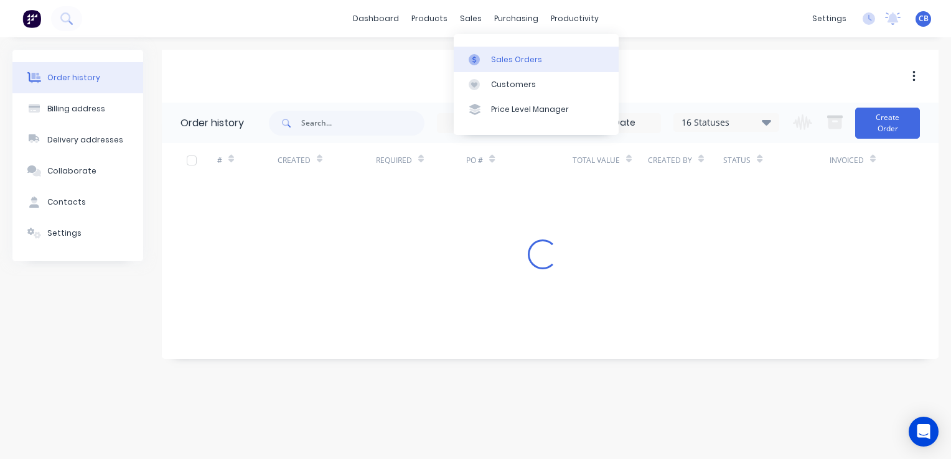
click at [498, 57] on div "Sales Orders" at bounding box center [516, 59] width 51 height 11
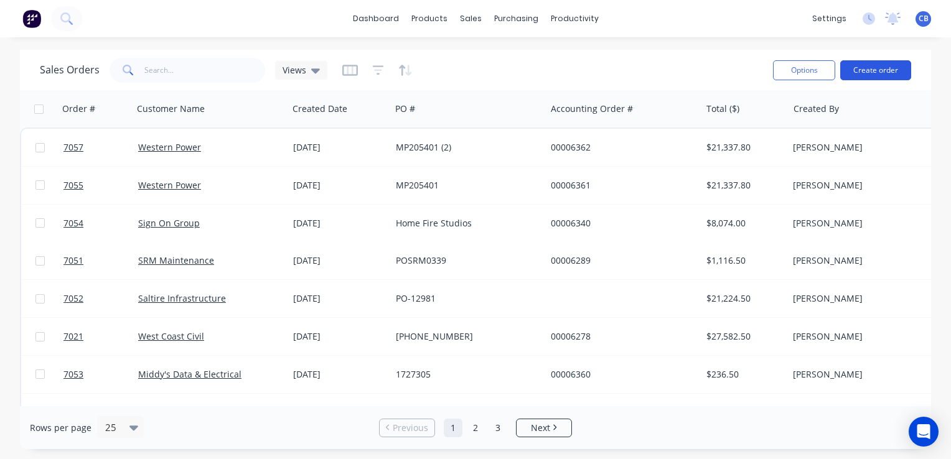
click at [865, 68] on button "Create order" at bounding box center [875, 70] width 71 height 20
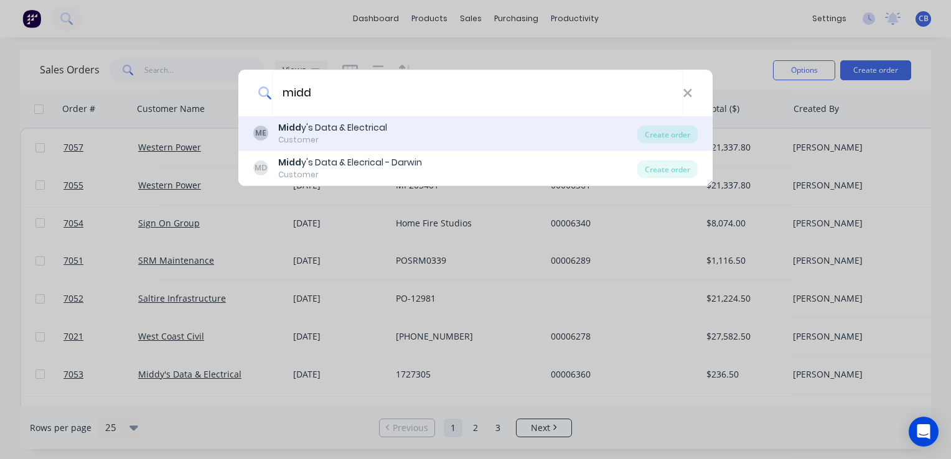
type input "midd"
click at [367, 136] on div "Customer" at bounding box center [332, 139] width 109 height 11
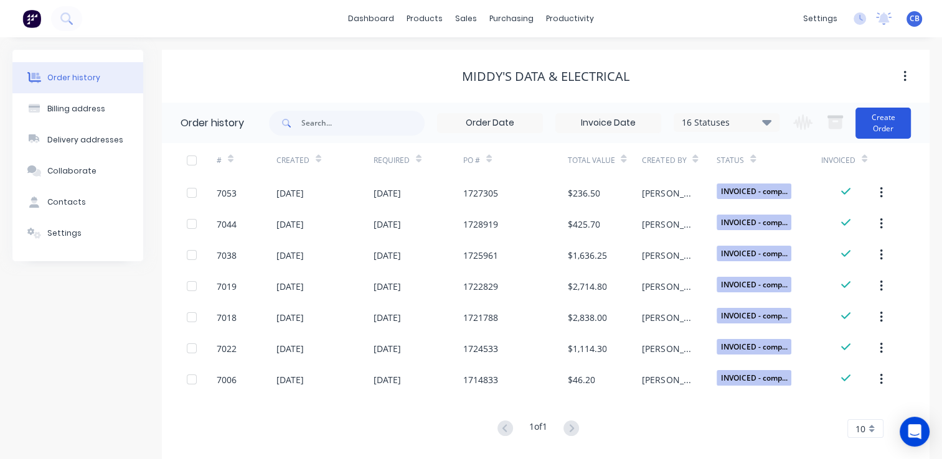
click at [883, 121] on button "Create Order" at bounding box center [882, 123] width 55 height 31
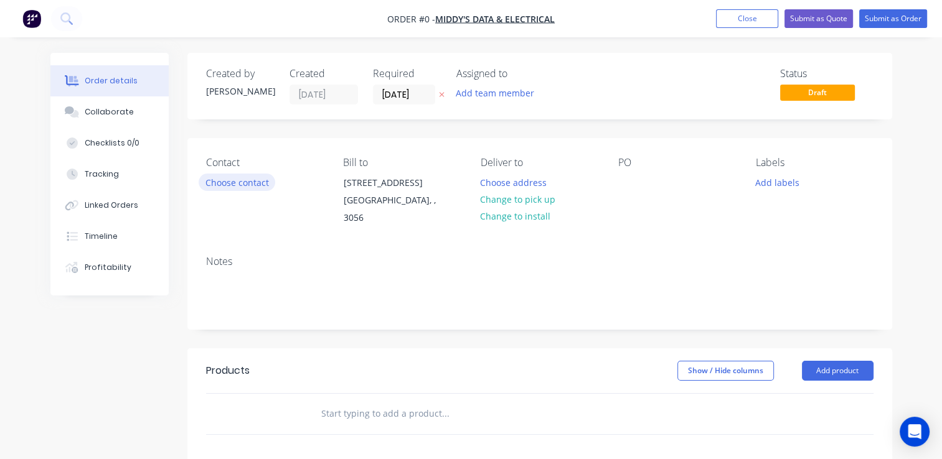
click at [237, 185] on button "Choose contact" at bounding box center [237, 182] width 77 height 17
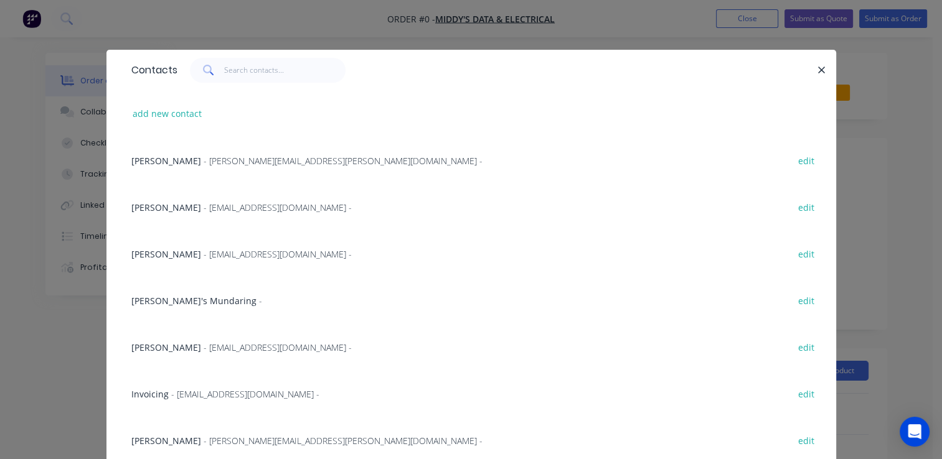
scroll to position [40, 0]
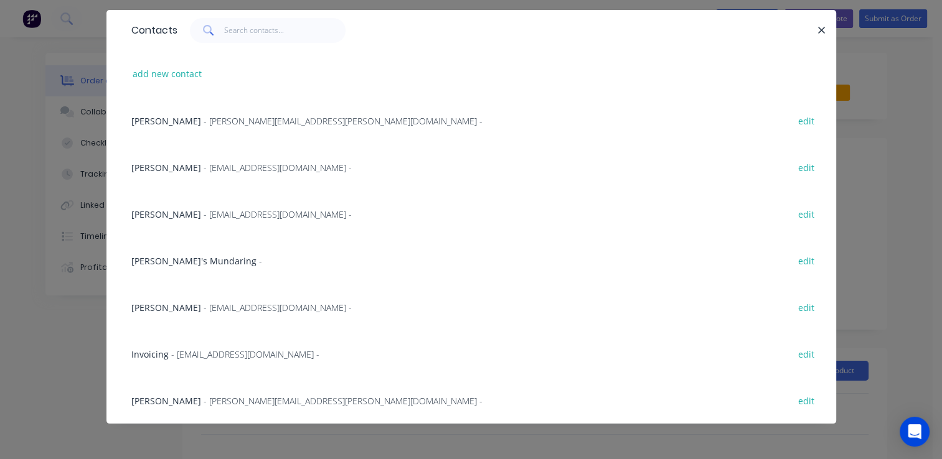
click at [207, 314] on div "[PERSON_NAME] - [EMAIL_ADDRESS][DOMAIN_NAME] - edit" at bounding box center [471, 307] width 692 height 47
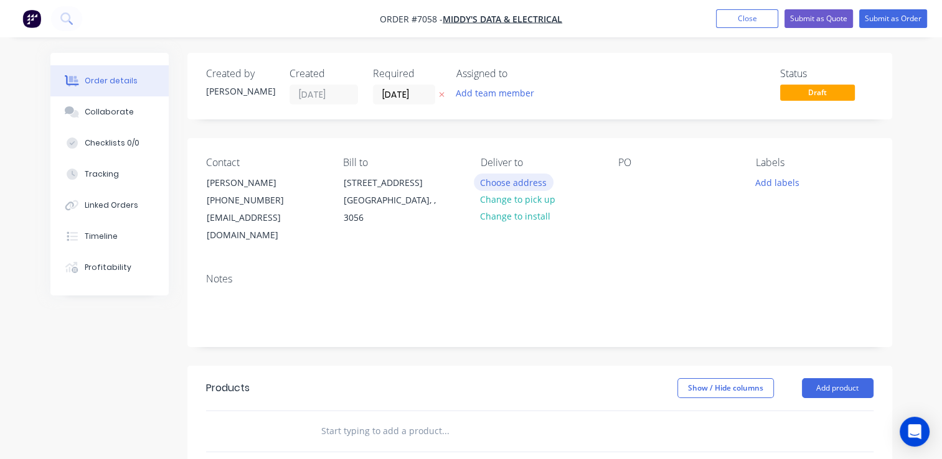
click at [519, 182] on button "Choose address" at bounding box center [514, 182] width 80 height 17
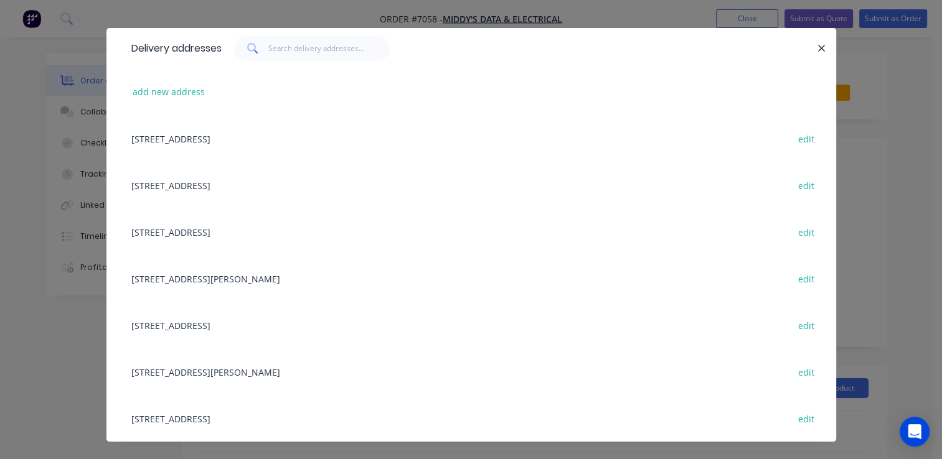
scroll to position [40, 0]
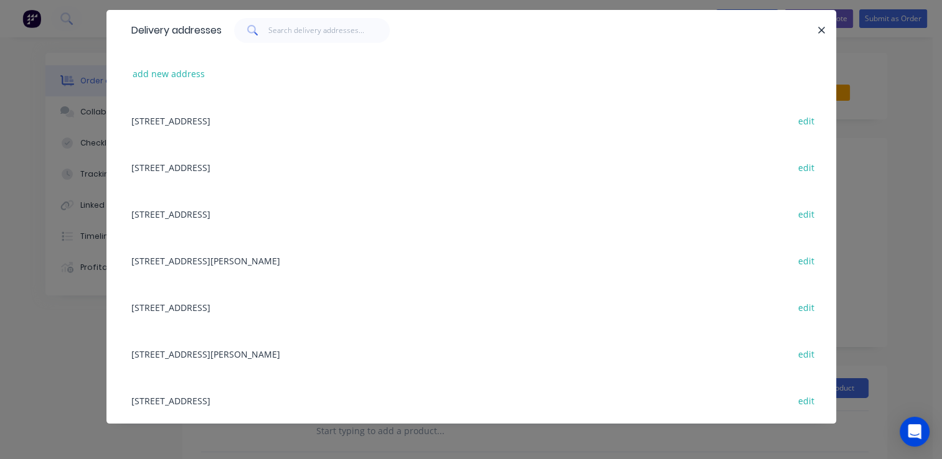
click at [222, 212] on div "[STREET_ADDRESS] edit" at bounding box center [471, 213] width 692 height 47
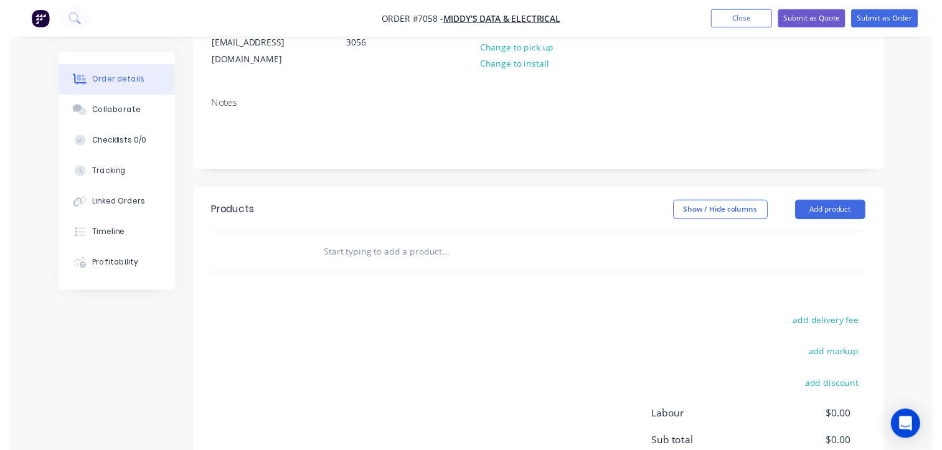
scroll to position [187, 0]
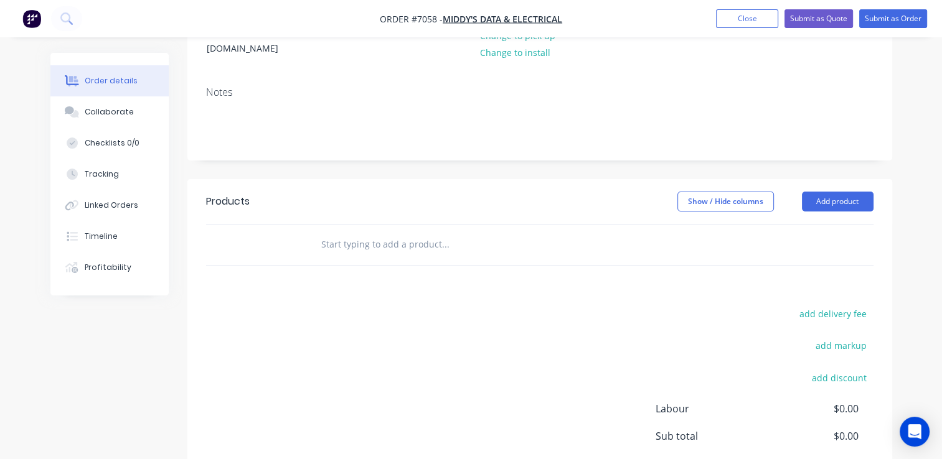
click at [413, 232] on input "text" at bounding box center [445, 244] width 249 height 25
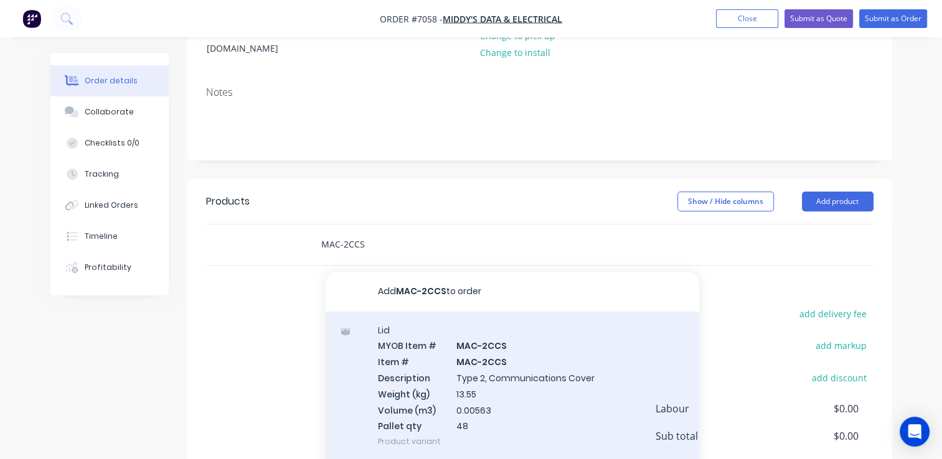
type input "MAC-2CCS"
click at [523, 382] on div "Lid MYOB Item # MAC-2CCS Item # MAC-2CCS Description Type 2, Communications Cov…" at bounding box center [512, 386] width 373 height 149
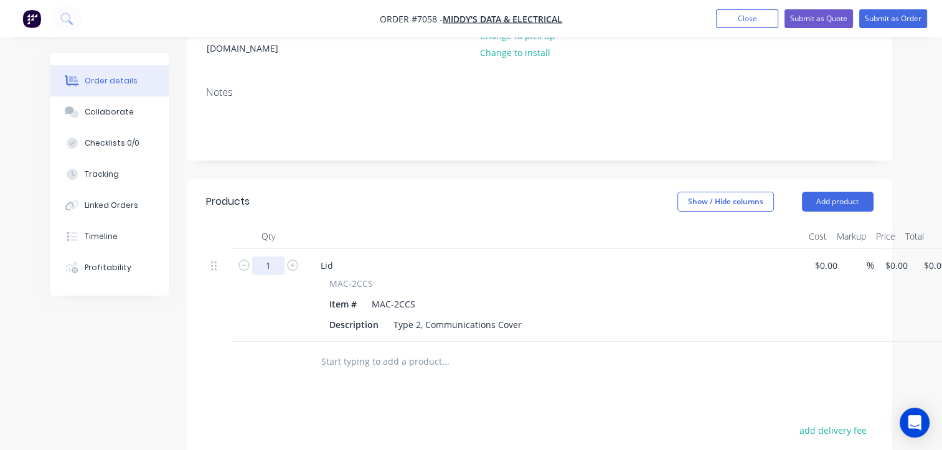
click at [270, 256] on input "1" at bounding box center [268, 265] width 32 height 19
type input "48"
click at [896, 256] on input "0" at bounding box center [898, 265] width 29 height 18
type input "$16.50"
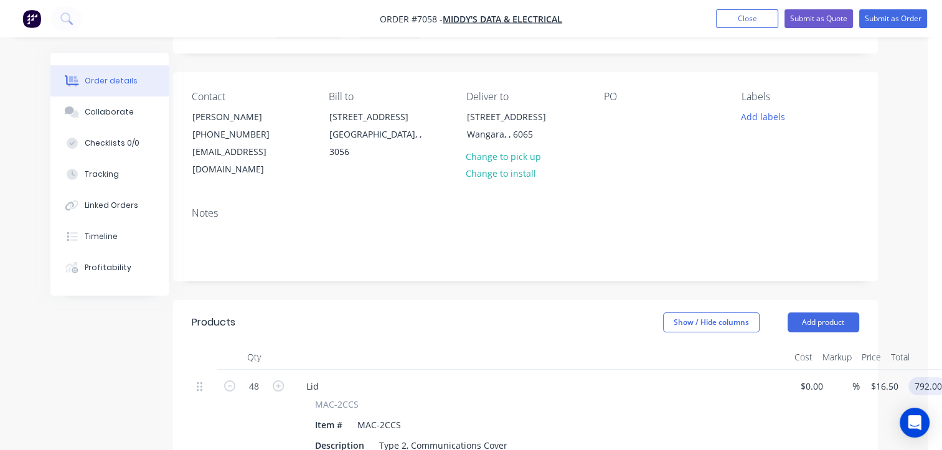
scroll to position [0, 14]
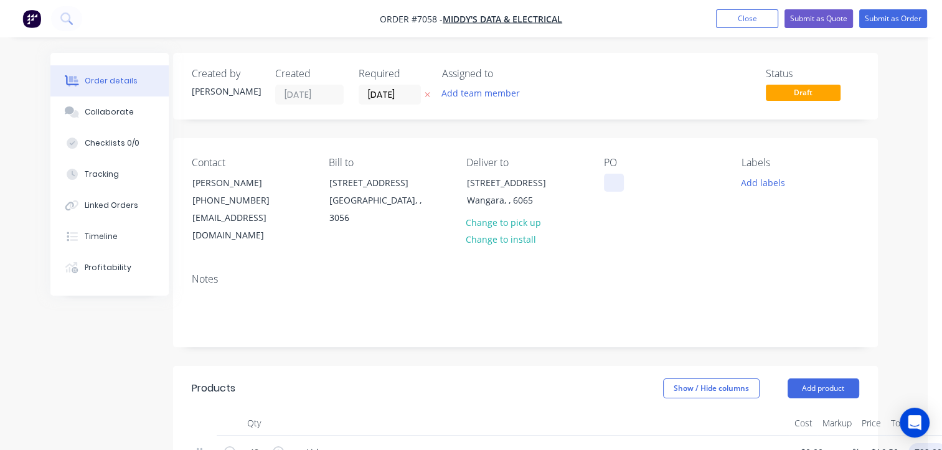
type input "$792.00"
click at [607, 184] on div at bounding box center [614, 183] width 20 height 18
click at [611, 185] on div at bounding box center [614, 183] width 20 height 18
paste div
click at [889, 19] on button "Submit as Order" at bounding box center [893, 18] width 68 height 19
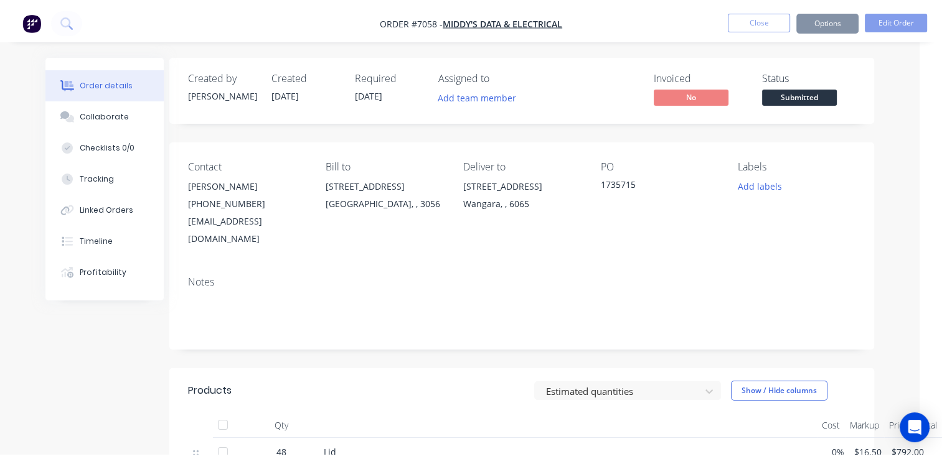
scroll to position [0, 0]
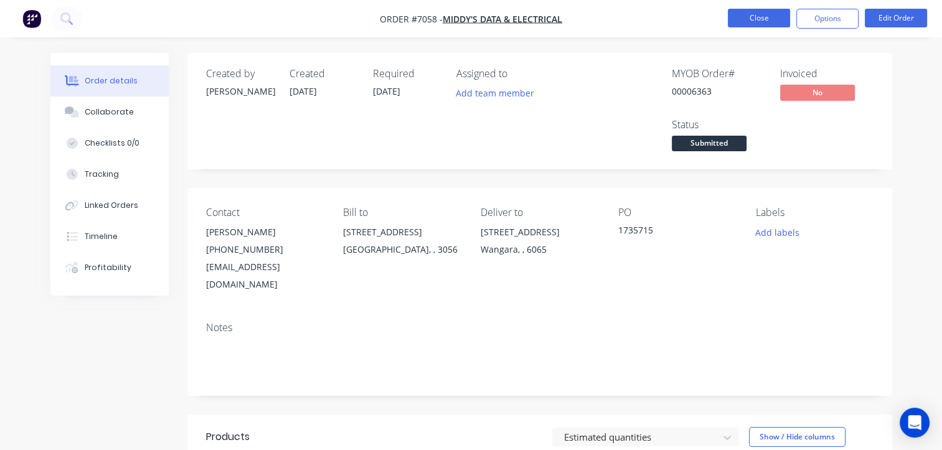
click at [742, 21] on button "Close" at bounding box center [759, 18] width 62 height 19
